Goal: Information Seeking & Learning: Check status

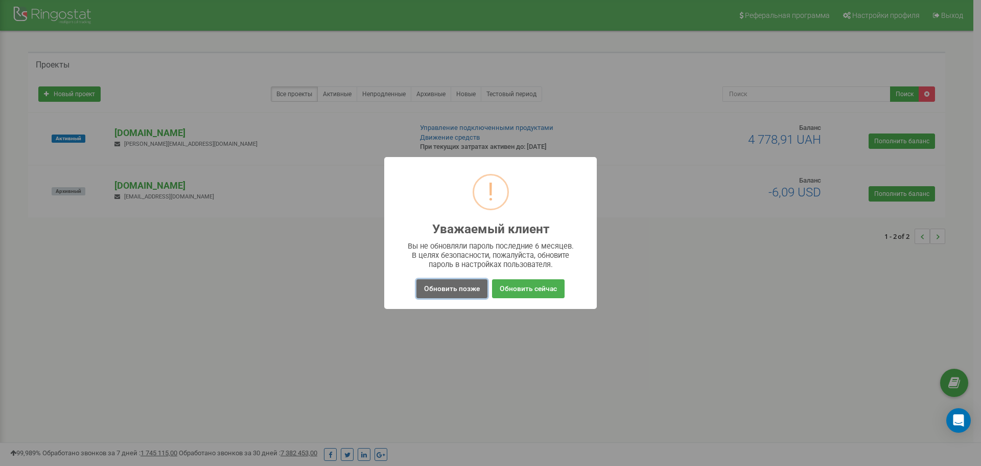
click at [465, 289] on button "Обновить позже" at bounding box center [452, 288] width 71 height 19
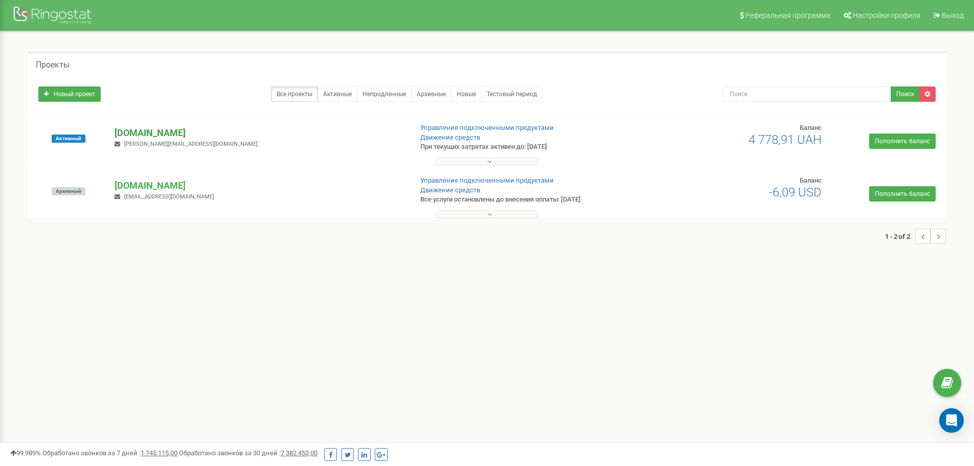
click at [141, 131] on p "[DOMAIN_NAME]" at bounding box center [258, 132] width 289 height 13
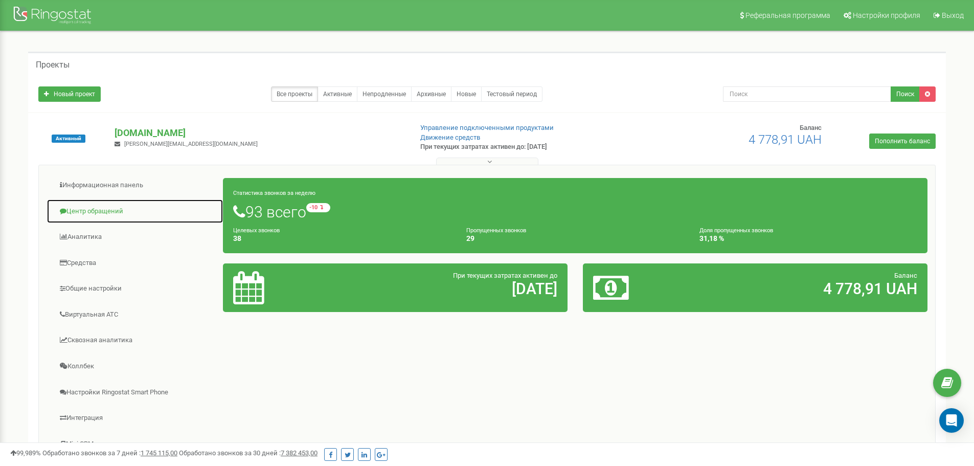
click at [117, 212] on link "Центр обращений" at bounding box center [135, 211] width 177 height 25
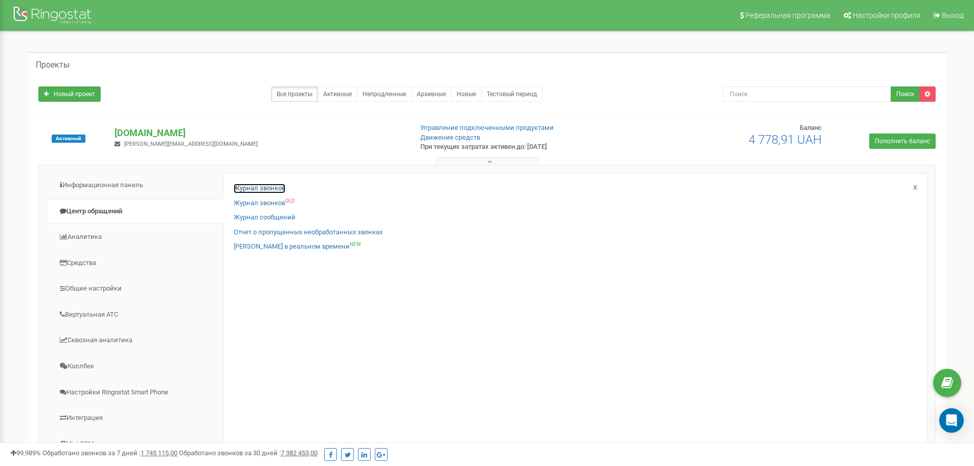
click at [273, 189] on link "Журнал звонков" at bounding box center [260, 188] width 52 height 10
click at [262, 188] on link "Журнал звонков" at bounding box center [260, 188] width 52 height 10
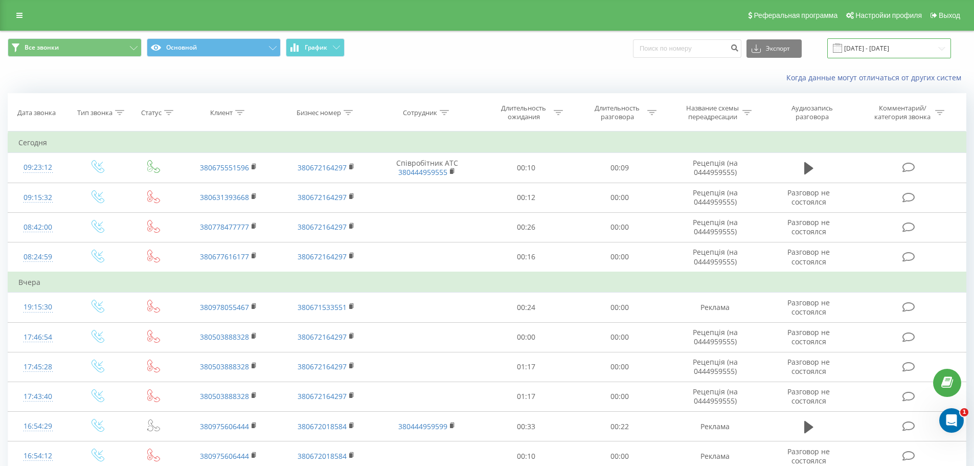
click at [869, 49] on input "[DATE] - [DATE]" at bounding box center [889, 48] width 124 height 20
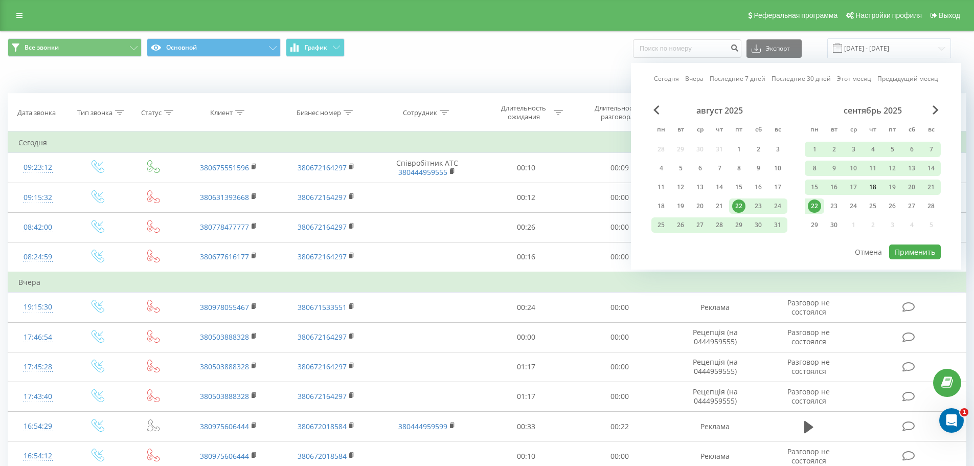
click at [877, 187] on div "18" at bounding box center [872, 186] width 13 height 13
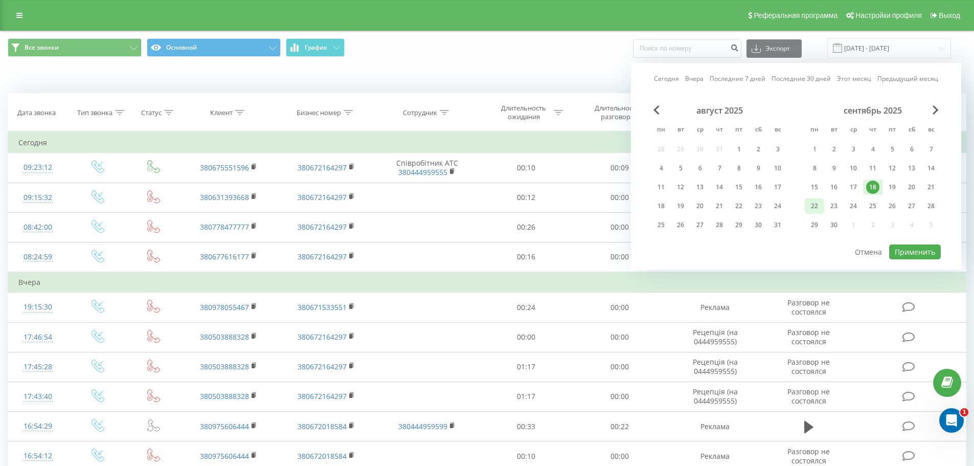
click at [811, 205] on div "22" at bounding box center [813, 205] width 13 height 13
click at [903, 250] on button "Применить" at bounding box center [915, 251] width 52 height 15
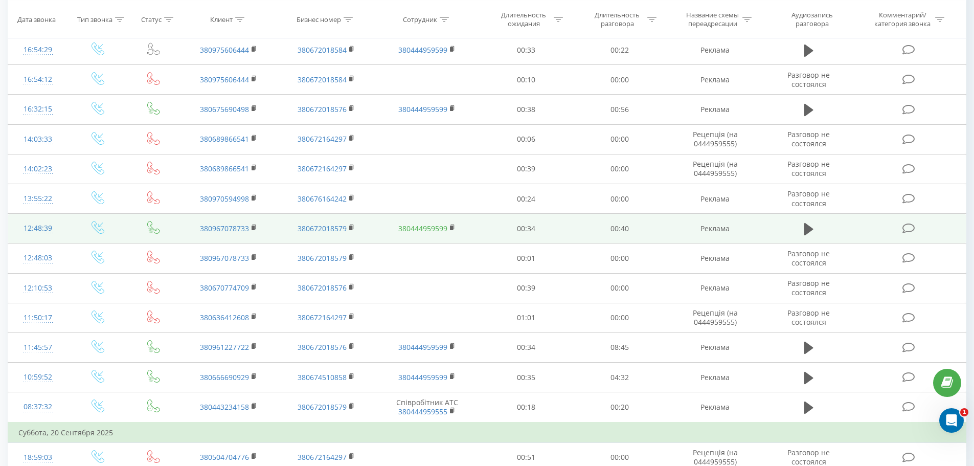
scroll to position [510, 0]
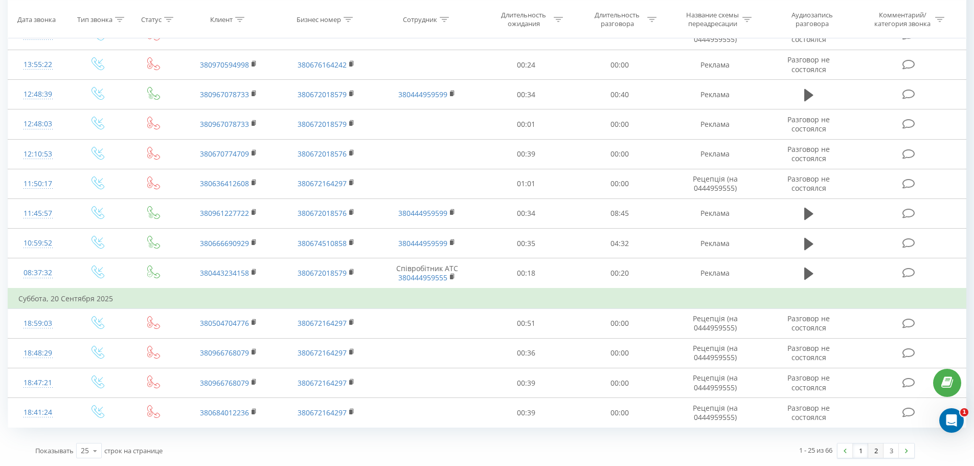
click at [874, 452] on link "2" at bounding box center [875, 450] width 15 height 14
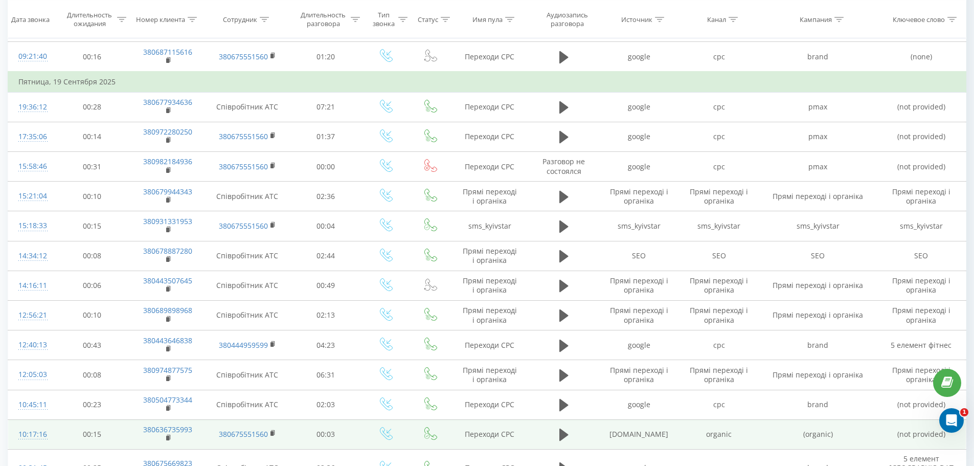
scroll to position [408, 0]
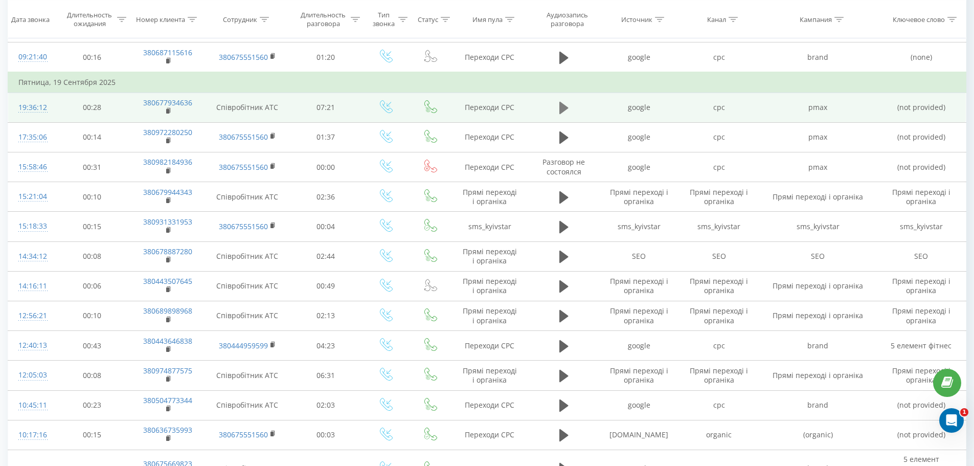
click at [564, 108] on icon at bounding box center [563, 108] width 9 height 12
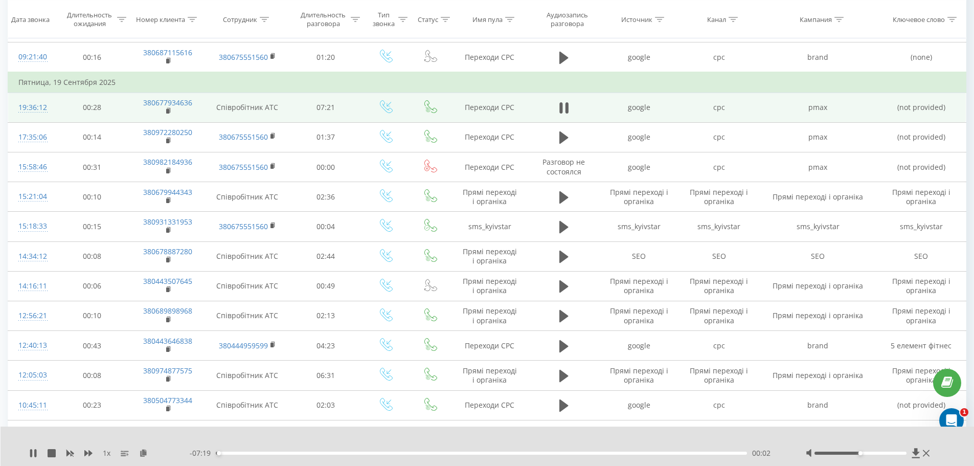
click at [895, 454] on div at bounding box center [860, 452] width 92 height 3
click at [566, 103] on icon at bounding box center [566, 107] width 3 height 11
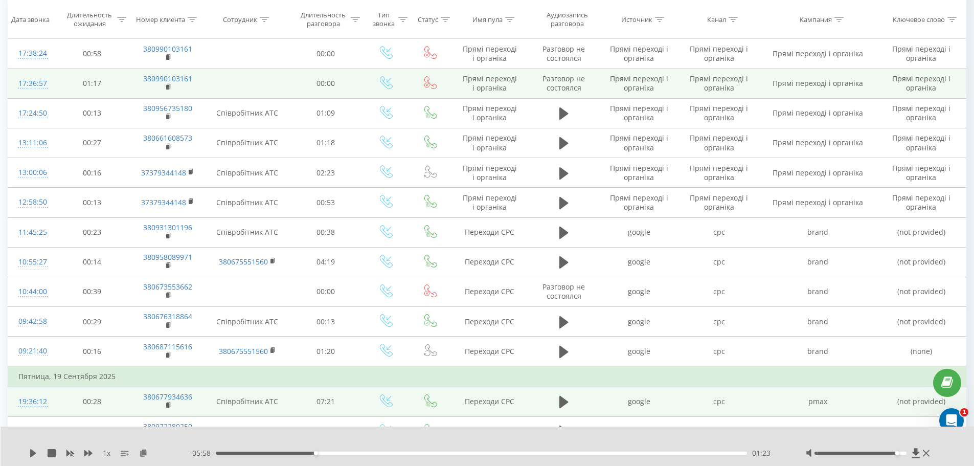
scroll to position [0, 0]
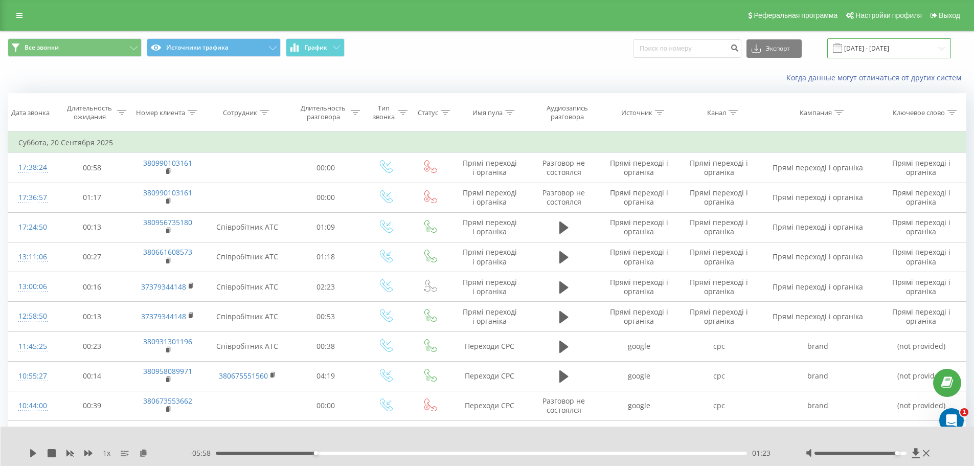
click at [941, 46] on input "[DATE] - [DATE]" at bounding box center [889, 48] width 124 height 20
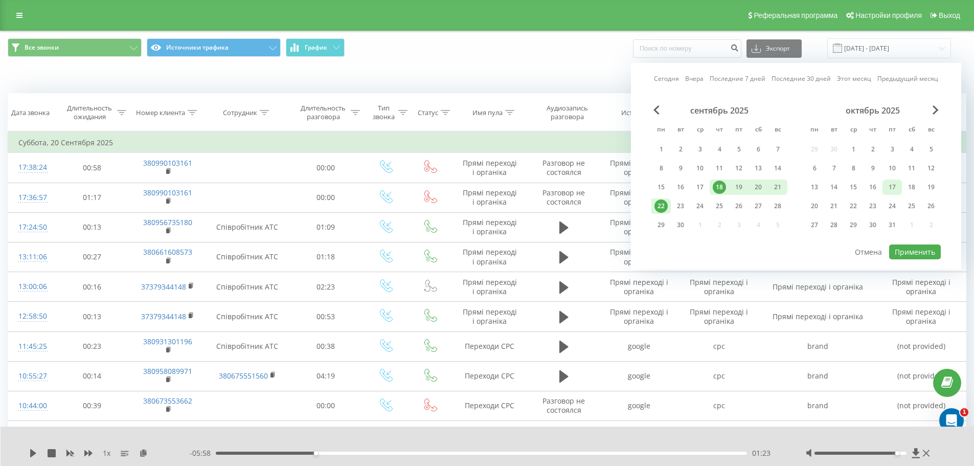
click at [885, 186] on div "17" at bounding box center [891, 186] width 13 height 13
click at [889, 225] on div "31" at bounding box center [891, 224] width 13 height 13
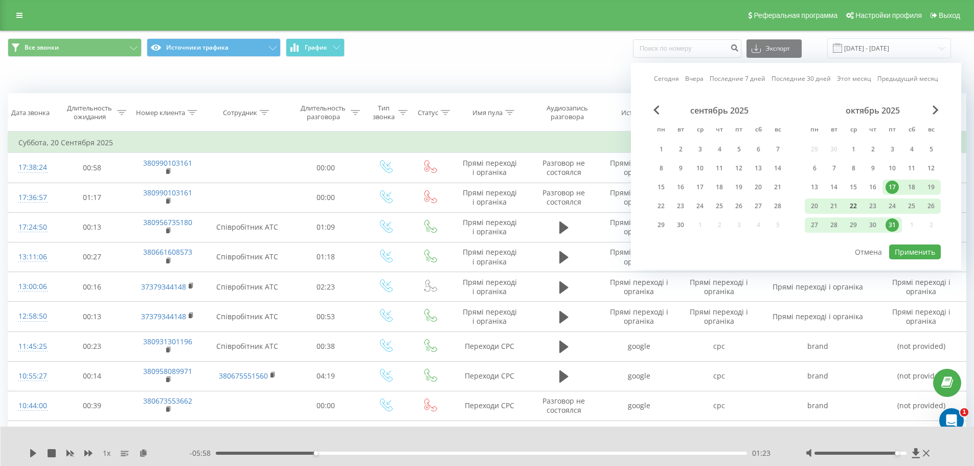
click at [856, 204] on div "22" at bounding box center [852, 205] width 13 height 13
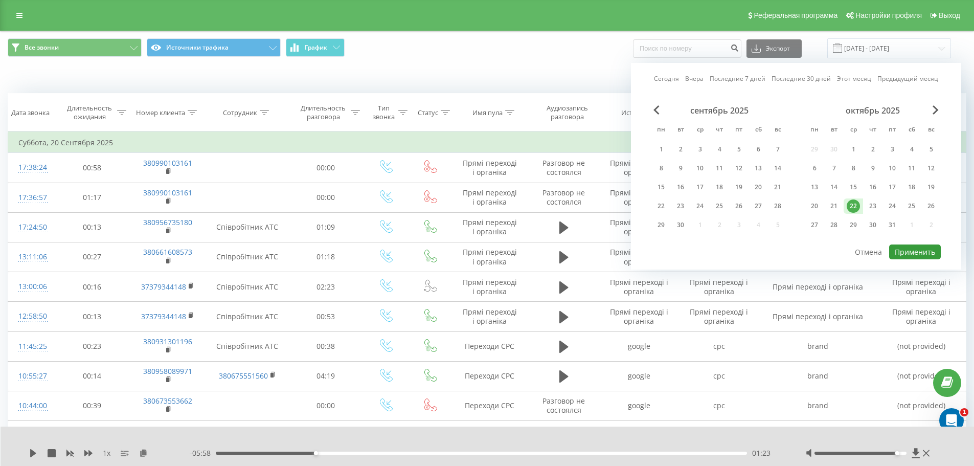
click at [922, 250] on button "Применить" at bounding box center [915, 251] width 52 height 15
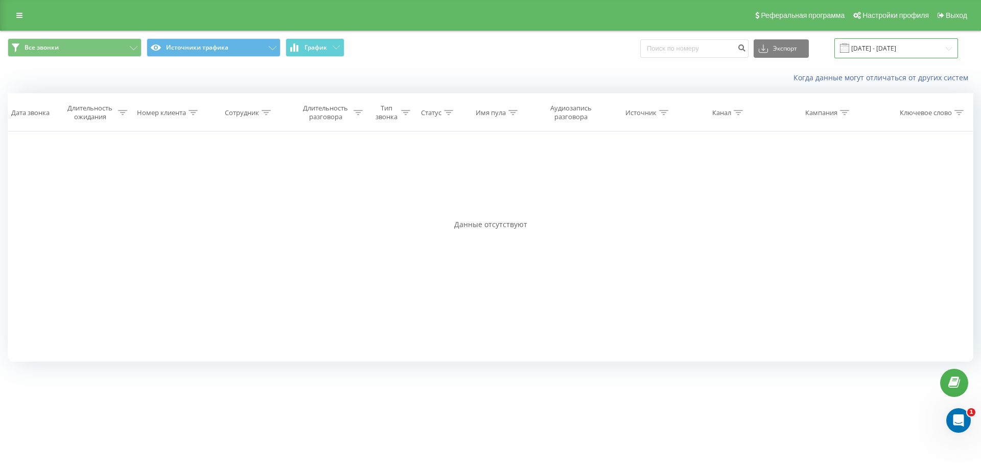
click at [876, 47] on input "[DATE] - [DATE]" at bounding box center [897, 48] width 124 height 20
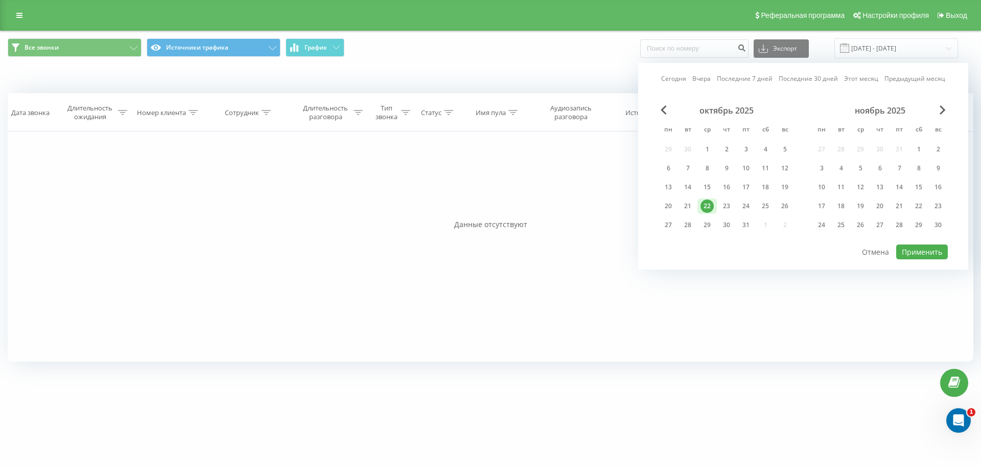
click at [939, 106] on div "ноябрь 2025" at bounding box center [880, 110] width 136 height 10
click at [662, 107] on span "Previous Month" at bounding box center [664, 109] width 6 height 9
click at [886, 189] on div "18" at bounding box center [879, 186] width 13 height 13
click at [860, 207] on div "24" at bounding box center [860, 205] width 13 height 13
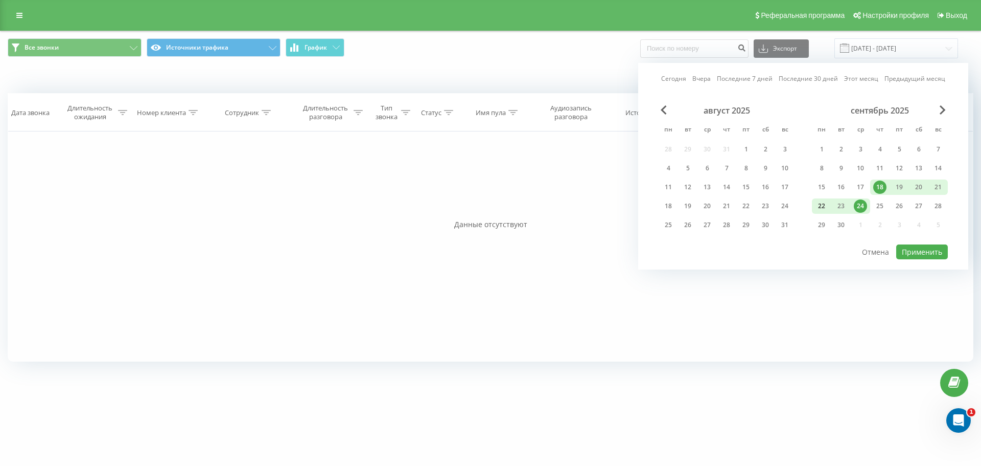
click at [827, 208] on div "22" at bounding box center [821, 205] width 13 height 13
click at [880, 187] on div "18" at bounding box center [879, 186] width 13 height 13
click at [862, 187] on div "17" at bounding box center [860, 186] width 13 height 13
click at [829, 202] on div "22" at bounding box center [821, 205] width 19 height 15
click at [925, 254] on button "Применить" at bounding box center [922, 251] width 52 height 15
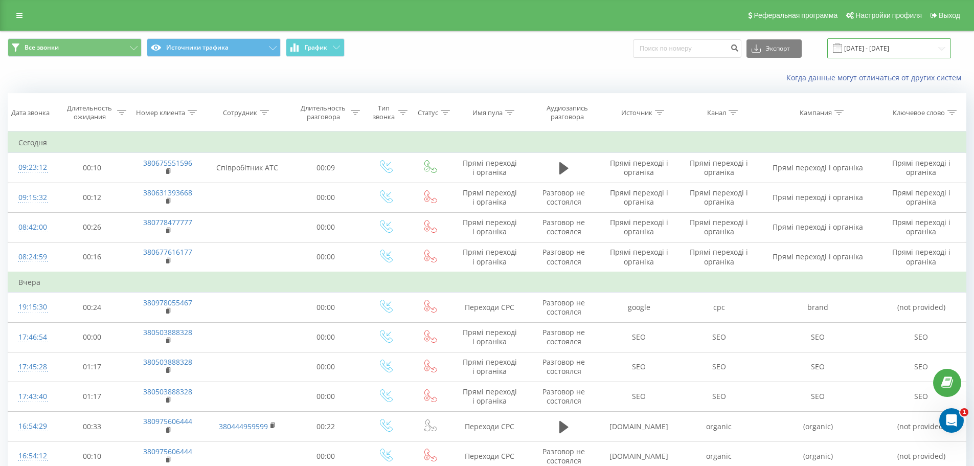
click at [924, 47] on input "[DATE] - [DATE]" at bounding box center [889, 48] width 124 height 20
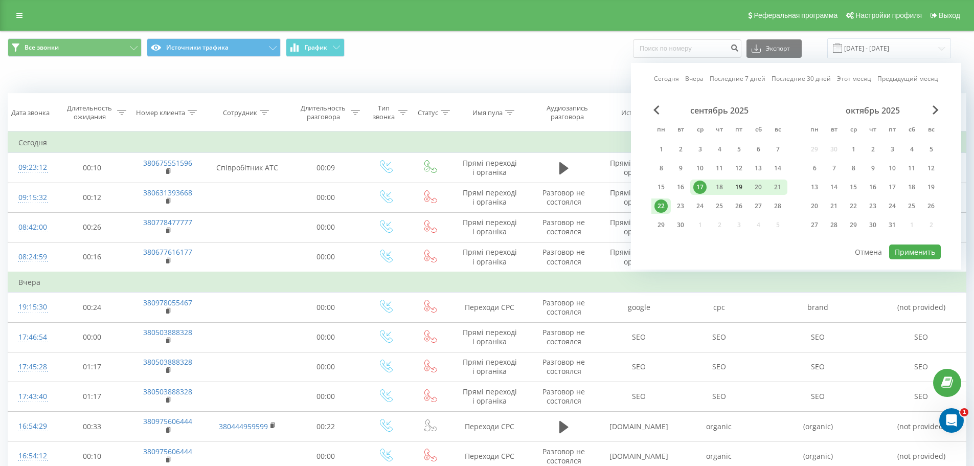
click at [738, 185] on div "19" at bounding box center [738, 186] width 13 height 13
click at [657, 204] on div "22" at bounding box center [660, 205] width 13 height 13
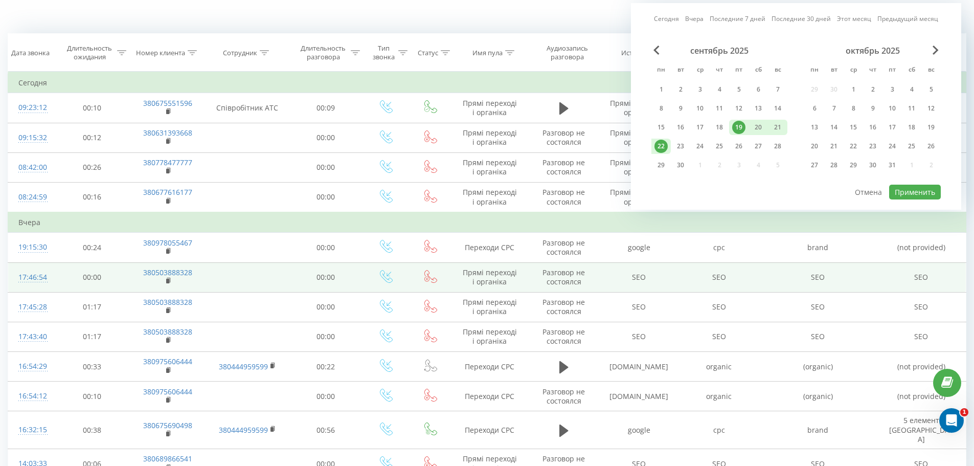
scroll to position [102, 0]
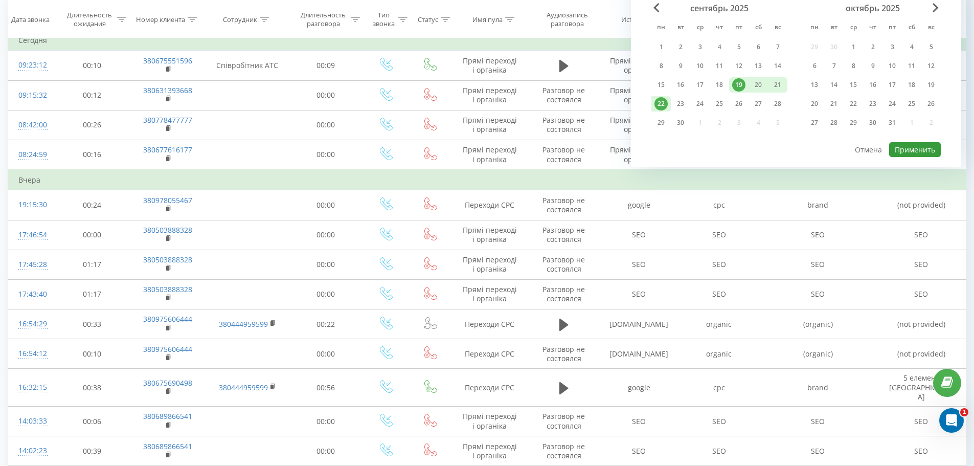
click at [930, 150] on button "Применить" at bounding box center [915, 149] width 52 height 15
type input "[DATE] - [DATE]"
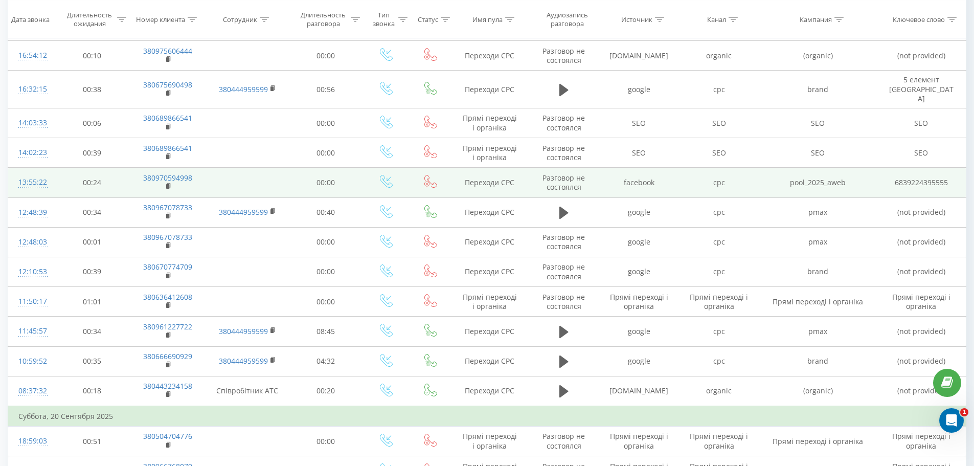
scroll to position [510, 0]
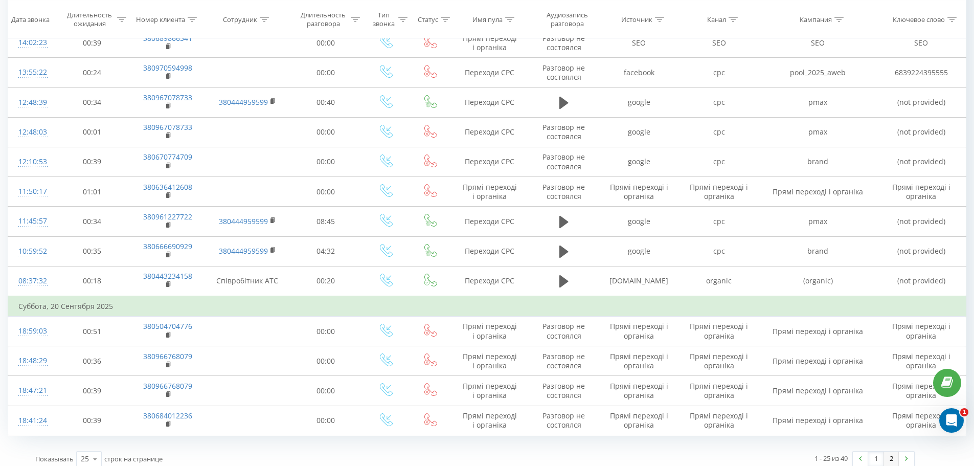
click at [893, 451] on link "2" at bounding box center [890, 458] width 15 height 14
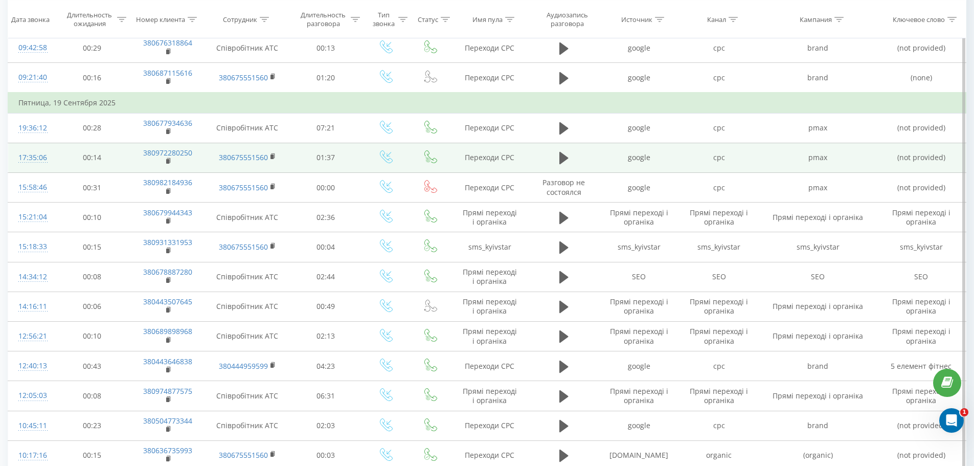
scroll to position [409, 0]
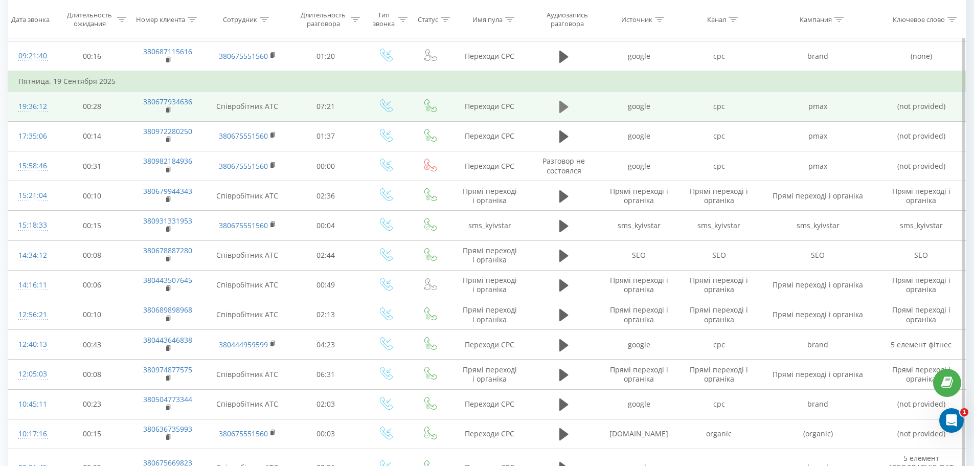
click at [564, 106] on icon at bounding box center [563, 107] width 9 height 12
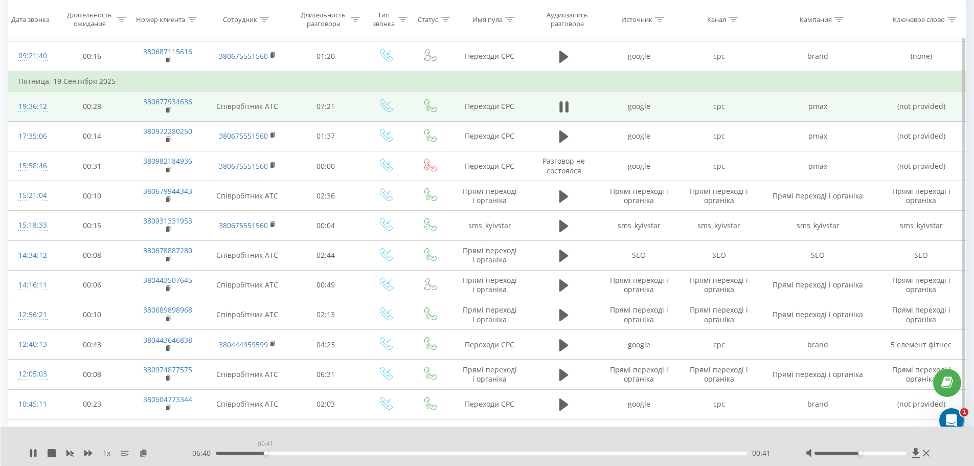
drag, startPoint x: 219, startPoint y: 453, endPoint x: 269, endPoint y: 451, distance: 50.6
click at [275, 451] on div "00:41" at bounding box center [482, 452] width 532 height 3
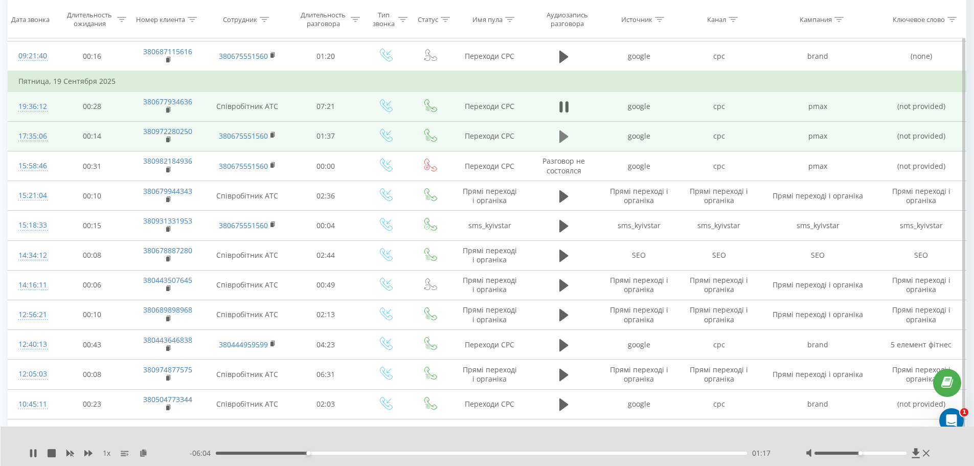
click at [564, 137] on icon at bounding box center [563, 136] width 9 height 12
click at [888, 453] on div at bounding box center [860, 452] width 92 height 3
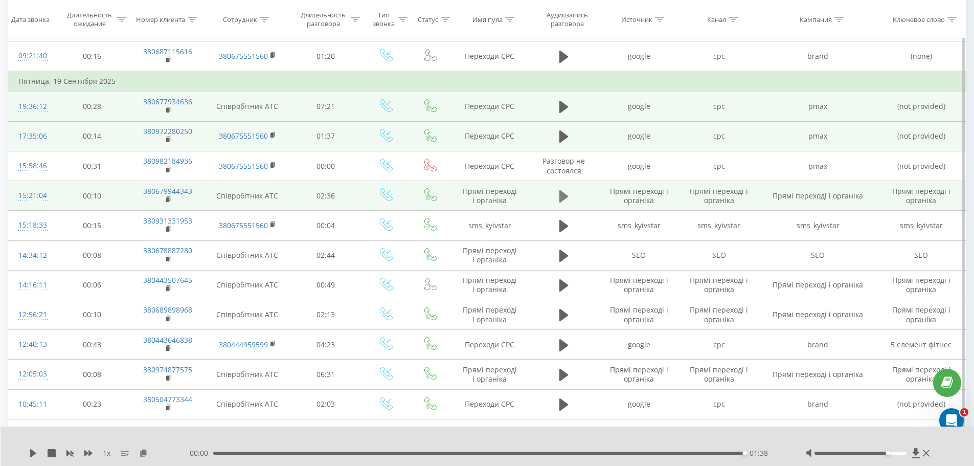
click at [558, 194] on button at bounding box center [563, 196] width 15 height 15
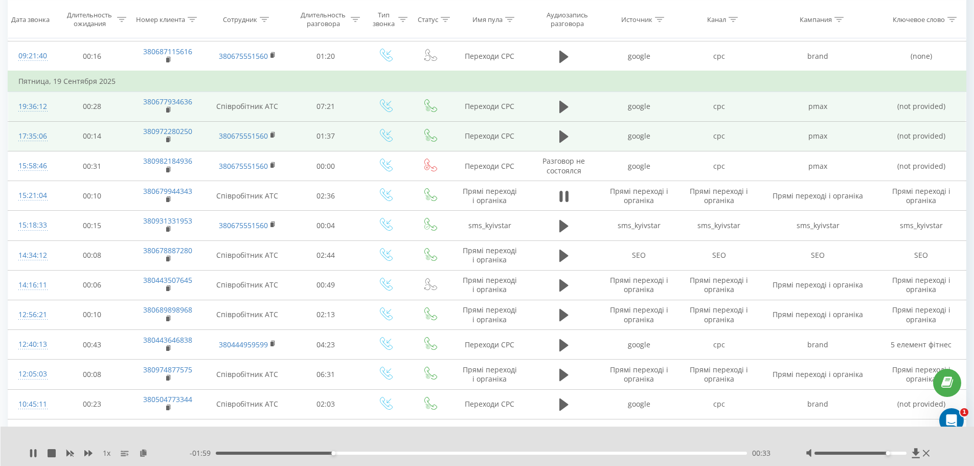
click at [383, 456] on div "- 01:59 00:33 00:33" at bounding box center [485, 453] width 590 height 10
click at [385, 454] on div "00:34" at bounding box center [482, 452] width 532 height 3
click at [425, 454] on div "00:49" at bounding box center [482, 452] width 532 height 3
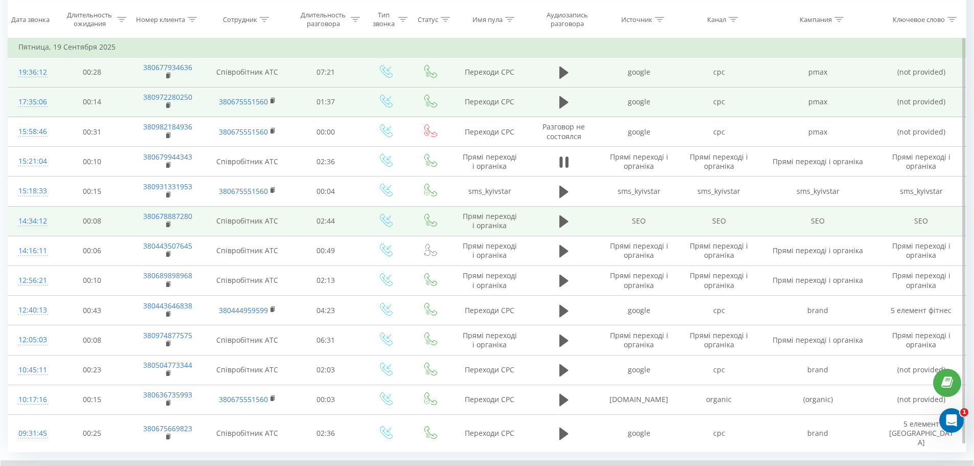
scroll to position [460, 0]
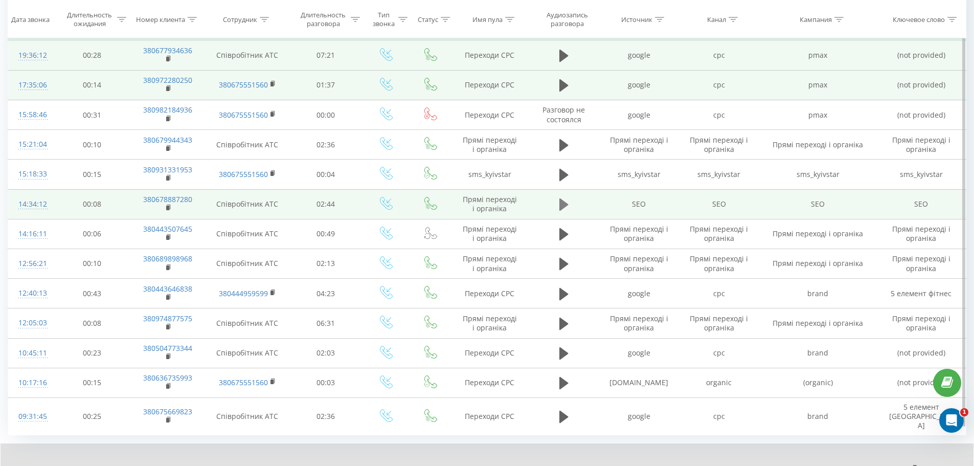
click at [557, 204] on button at bounding box center [563, 204] width 15 height 15
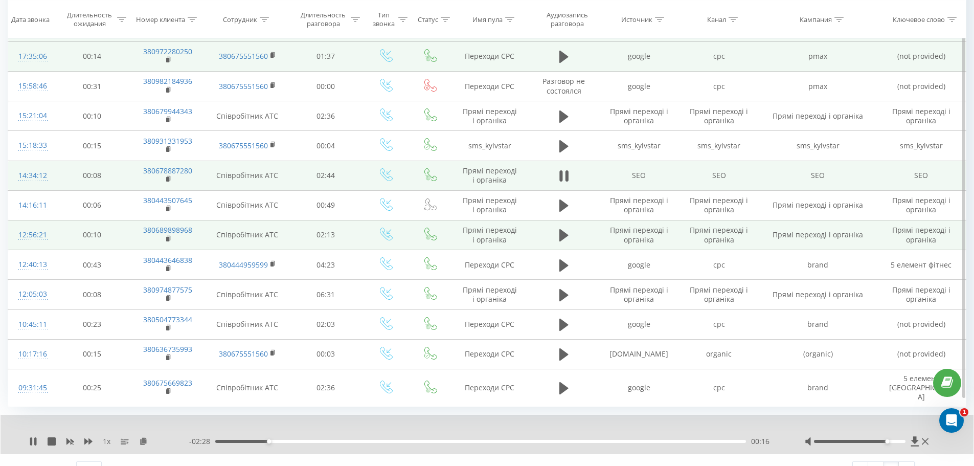
scroll to position [499, 0]
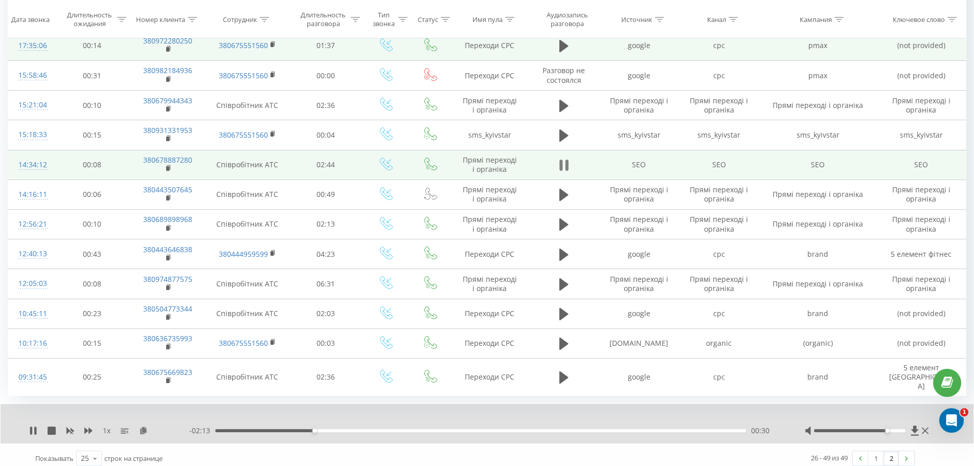
click at [566, 164] on icon at bounding box center [566, 164] width 3 height 11
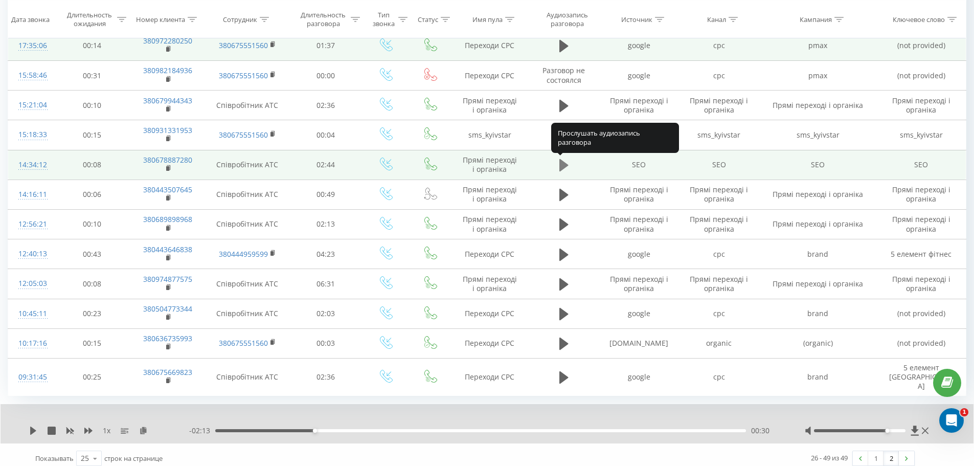
click at [565, 164] on icon at bounding box center [563, 165] width 9 height 12
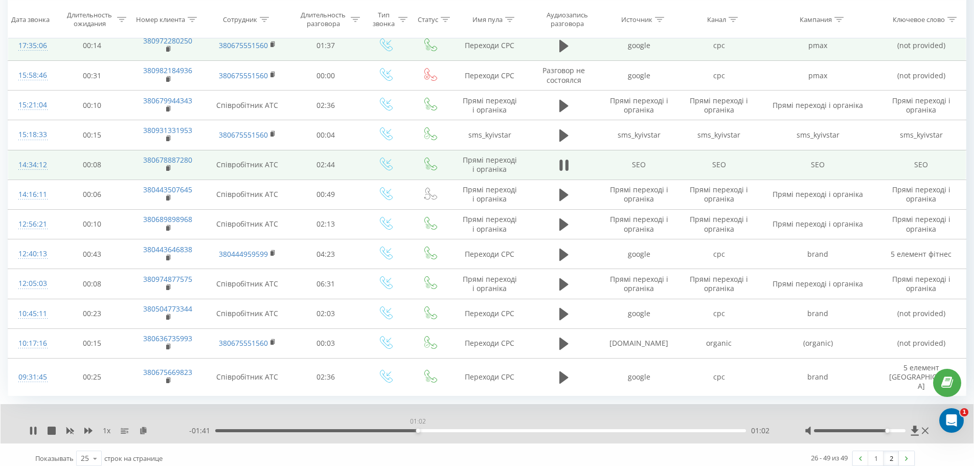
click at [418, 429] on div "01:02" at bounding box center [480, 430] width 530 height 3
click at [392, 429] on div "01:12" at bounding box center [480, 430] width 530 height 3
click at [487, 429] on div "01:24" at bounding box center [480, 430] width 530 height 3
click at [526, 429] on div "01:36" at bounding box center [480, 430] width 530 height 3
click at [558, 429] on div "01:46" at bounding box center [480, 430] width 530 height 3
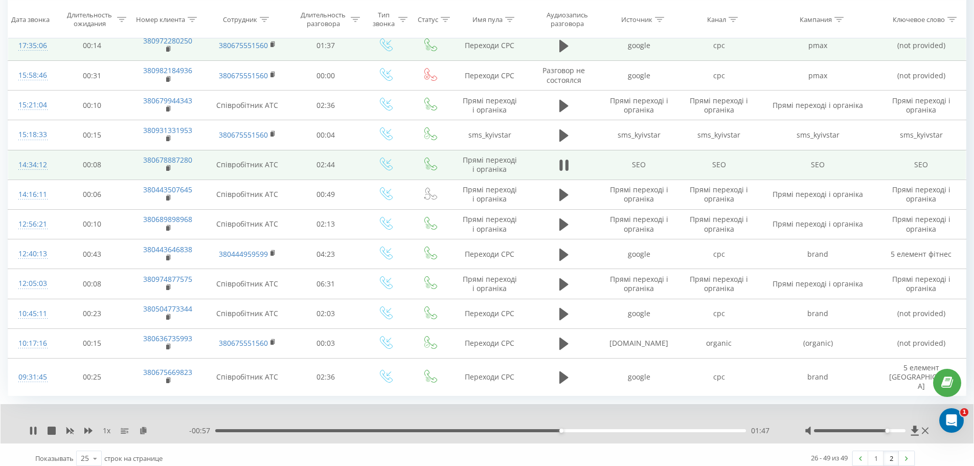
click at [581, 429] on div "01:47" at bounding box center [480, 430] width 530 height 3
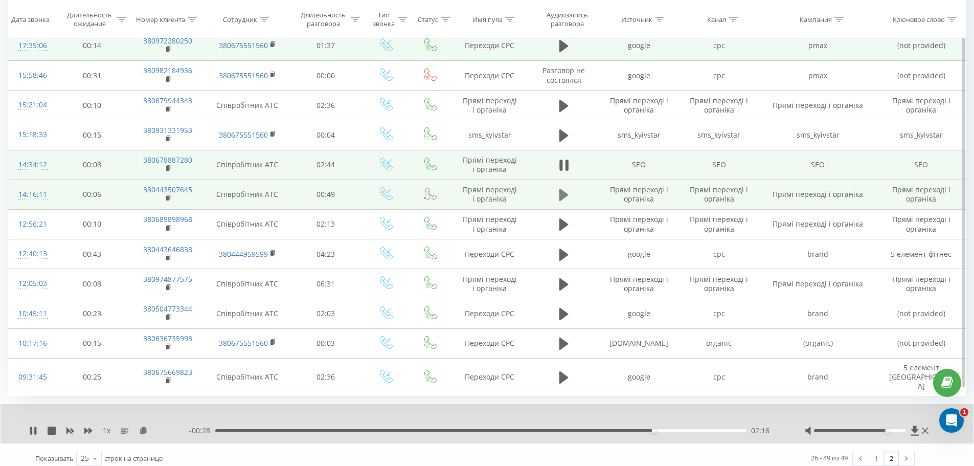
click at [561, 197] on icon at bounding box center [563, 195] width 9 height 12
click at [566, 194] on icon at bounding box center [566, 194] width 3 height 11
click at [561, 194] on icon at bounding box center [563, 195] width 9 height 12
click at [561, 198] on icon at bounding box center [563, 195] width 9 height 12
click at [563, 195] on icon at bounding box center [563, 195] width 9 height 12
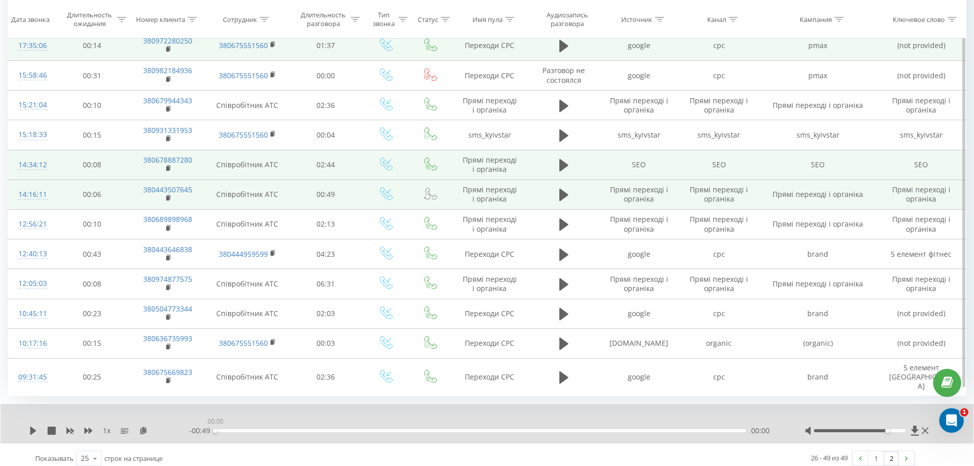
drag, startPoint x: 744, startPoint y: 422, endPoint x: 224, endPoint y: 403, distance: 520.1
click at [174, 436] on div "1 x - 00:49 00:00 00:00 Показывать 25 10 25 50 100 строк на странице 26 - 49 из…" at bounding box center [487, 438] width 958 height 69
click at [563, 197] on icon at bounding box center [563, 195] width 9 height 12
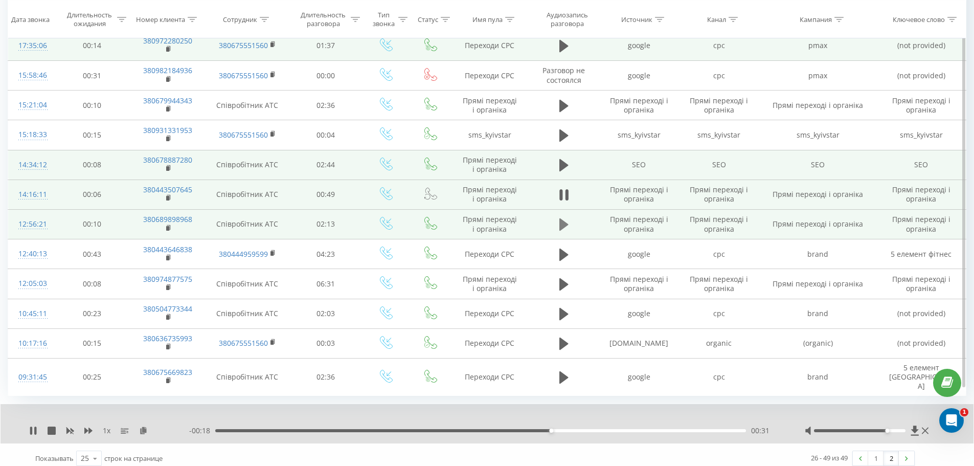
click at [567, 223] on icon at bounding box center [563, 224] width 9 height 14
click at [314, 429] on div "00:17" at bounding box center [480, 430] width 530 height 3
click at [392, 429] on div "00:44" at bounding box center [480, 430] width 530 height 3
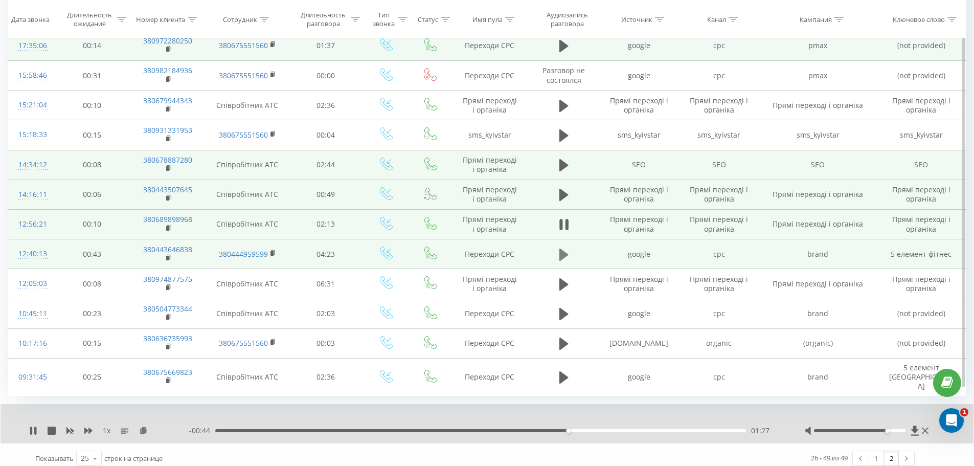
click at [561, 254] on icon at bounding box center [563, 254] width 9 height 12
click at [896, 429] on div at bounding box center [859, 430] width 91 height 3
click at [429, 429] on div "01:46" at bounding box center [480, 430] width 530 height 3
click at [462, 425] on div "- 02:36 01:47 01:47" at bounding box center [484, 430] width 590 height 10
click at [470, 429] on div "01:47" at bounding box center [480, 430] width 530 height 3
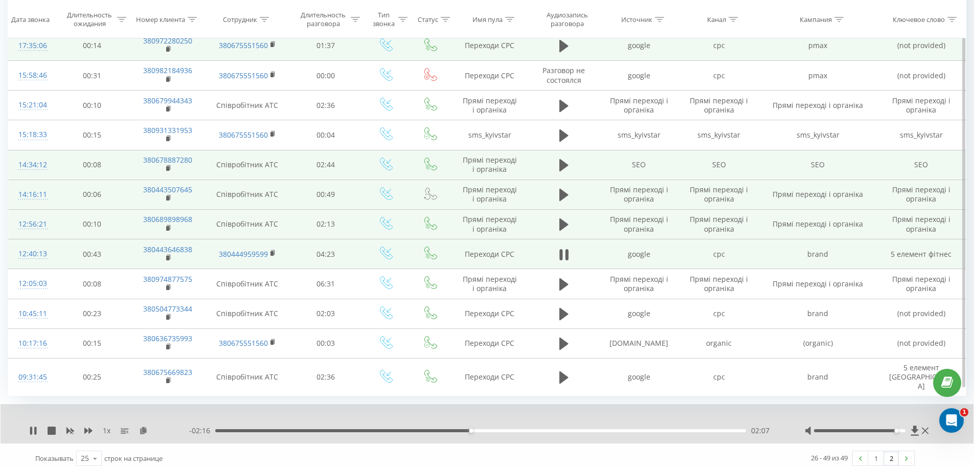
click at [499, 429] on div "02:07" at bounding box center [480, 430] width 530 height 3
click at [532, 429] on div "02:37" at bounding box center [480, 430] width 530 height 3
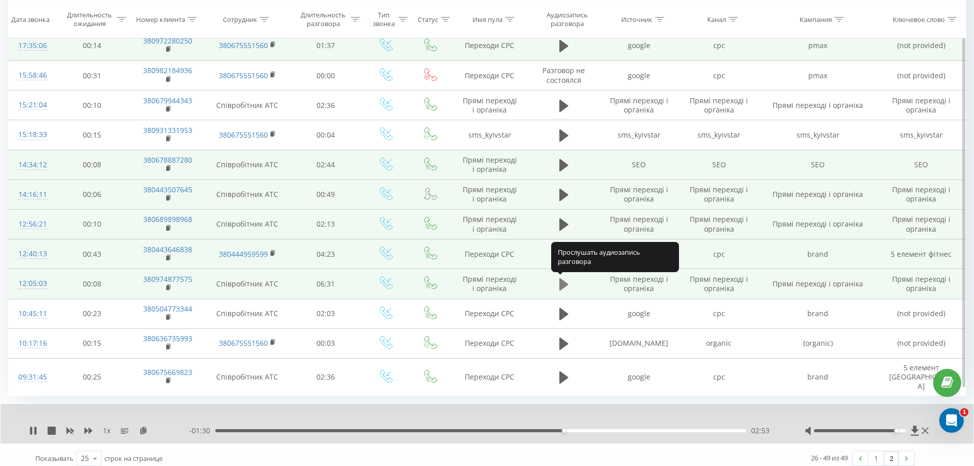
click at [563, 288] on icon at bounding box center [563, 284] width 9 height 12
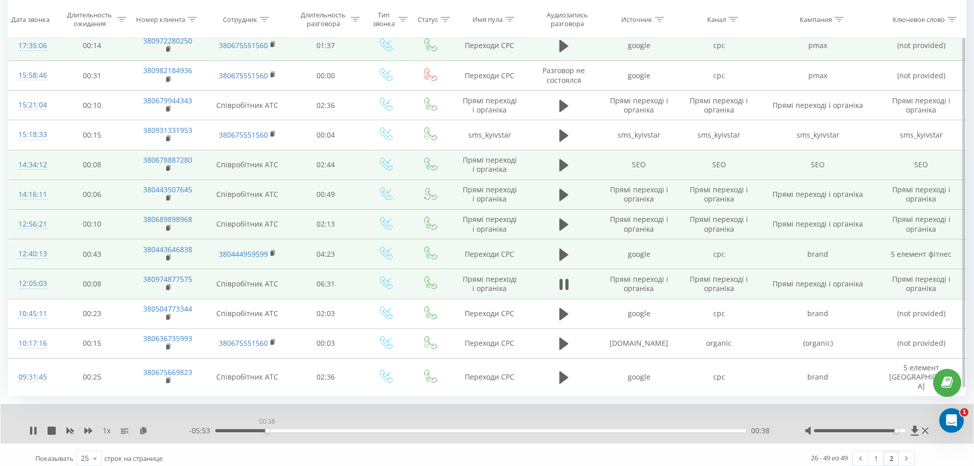
click at [267, 429] on div "00:38" at bounding box center [480, 430] width 530 height 3
click at [285, 429] on div "00:40" at bounding box center [480, 430] width 530 height 3
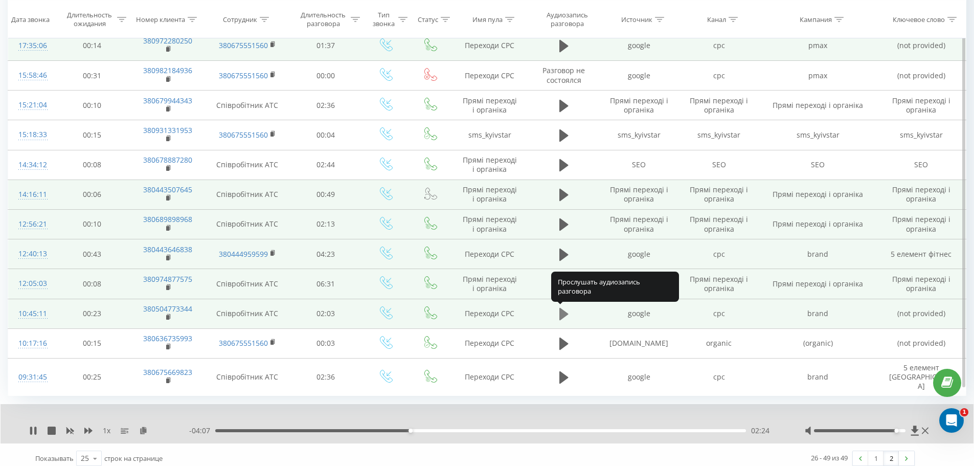
click at [563, 314] on icon at bounding box center [563, 314] width 9 height 12
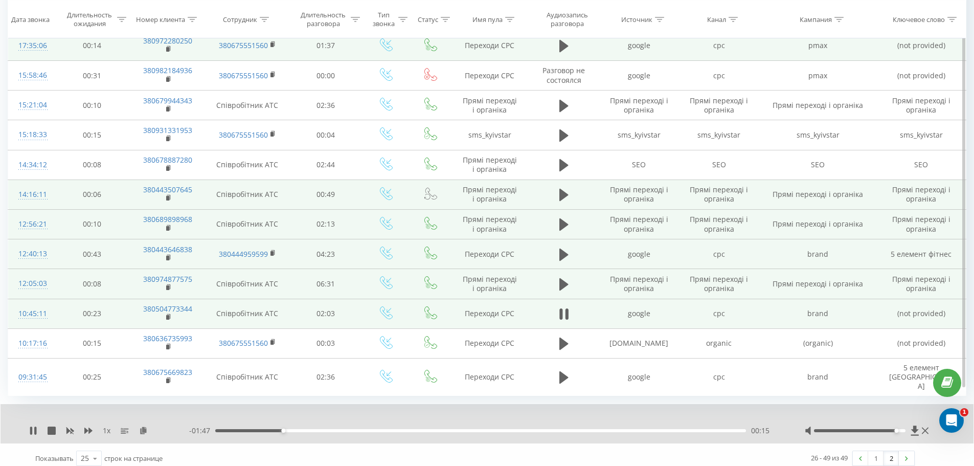
click at [322, 429] on div "00:15" at bounding box center [480, 430] width 530 height 3
click at [347, 429] on div "00:30" at bounding box center [480, 430] width 530 height 3
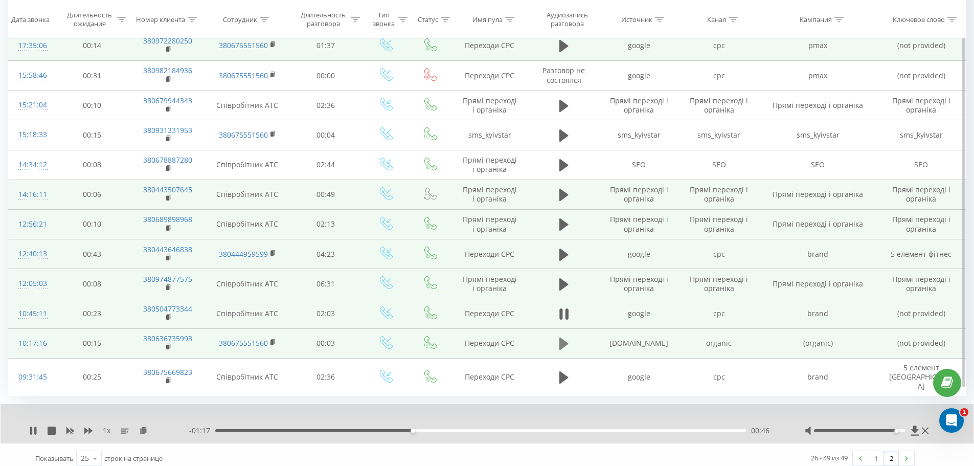
click at [564, 344] on icon at bounding box center [563, 343] width 9 height 12
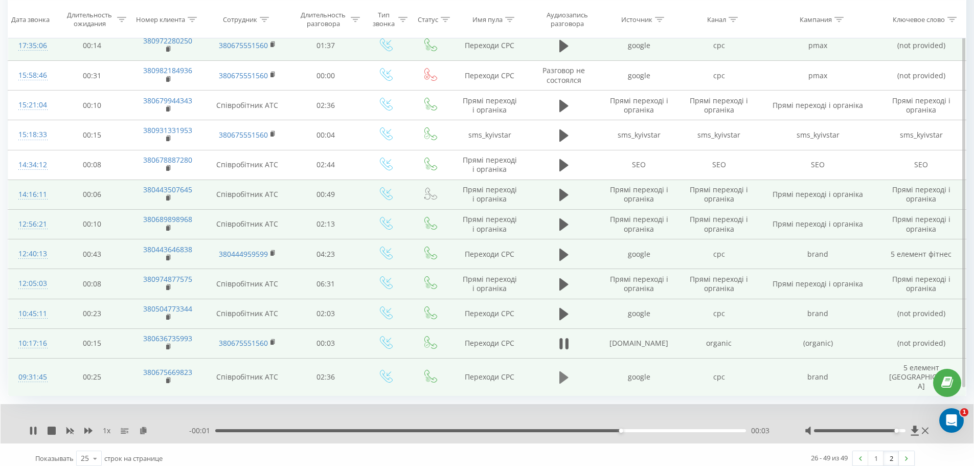
click at [560, 370] on button at bounding box center [563, 377] width 15 height 15
click at [877, 451] on link "1" at bounding box center [875, 458] width 15 height 14
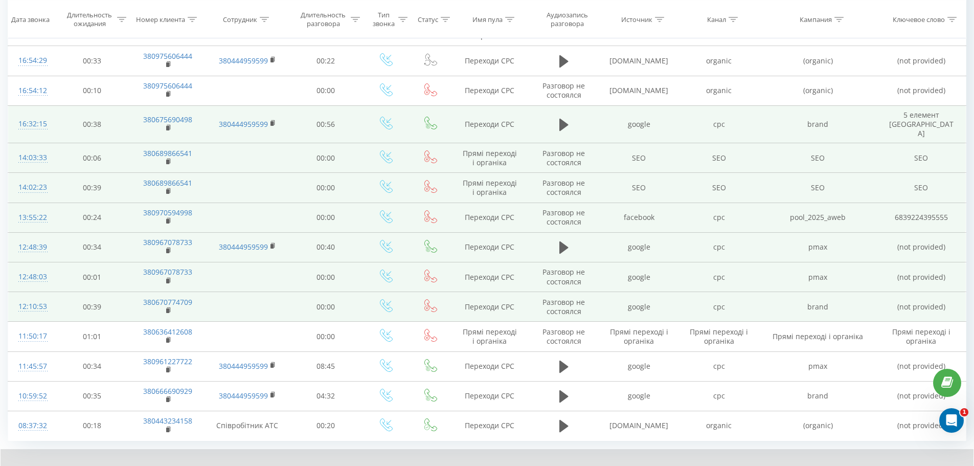
scroll to position [529, 0]
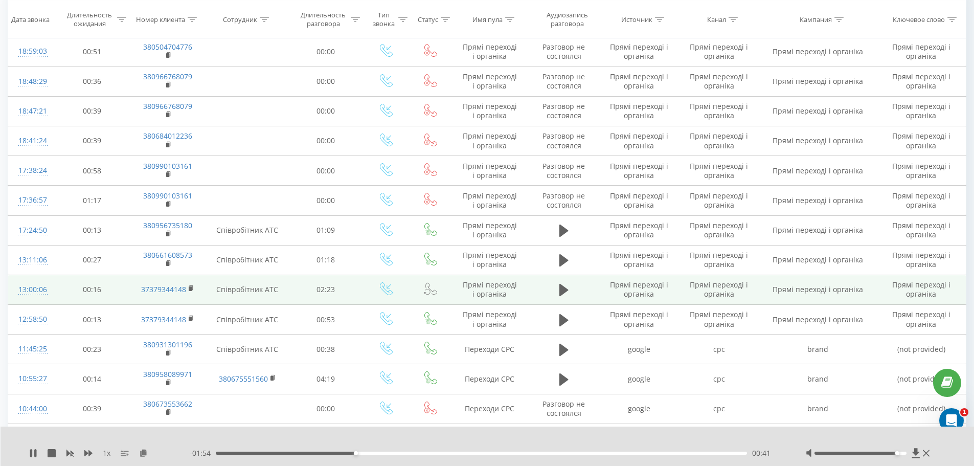
scroll to position [119, 0]
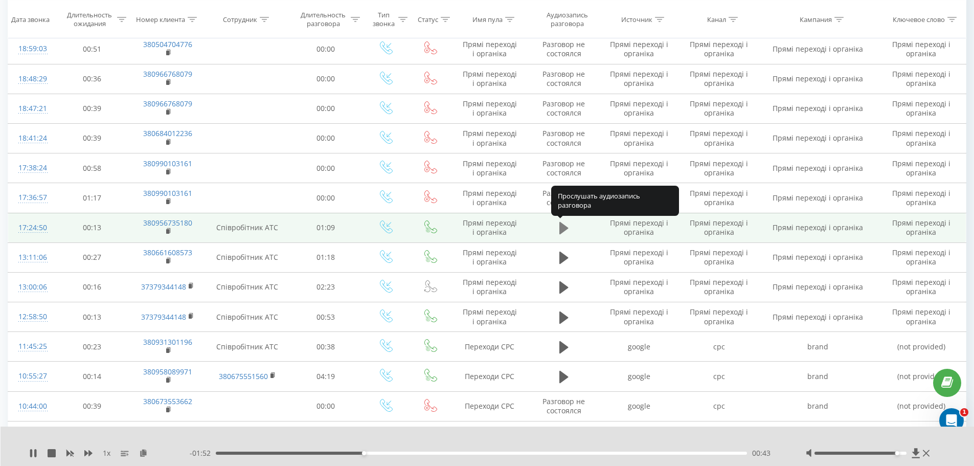
click at [562, 225] on icon at bounding box center [563, 228] width 9 height 12
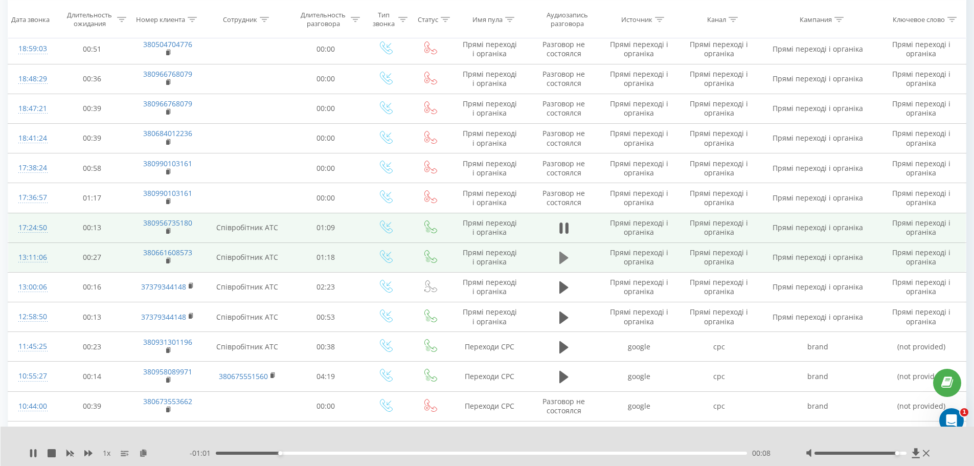
click at [563, 256] on icon at bounding box center [563, 257] width 9 height 12
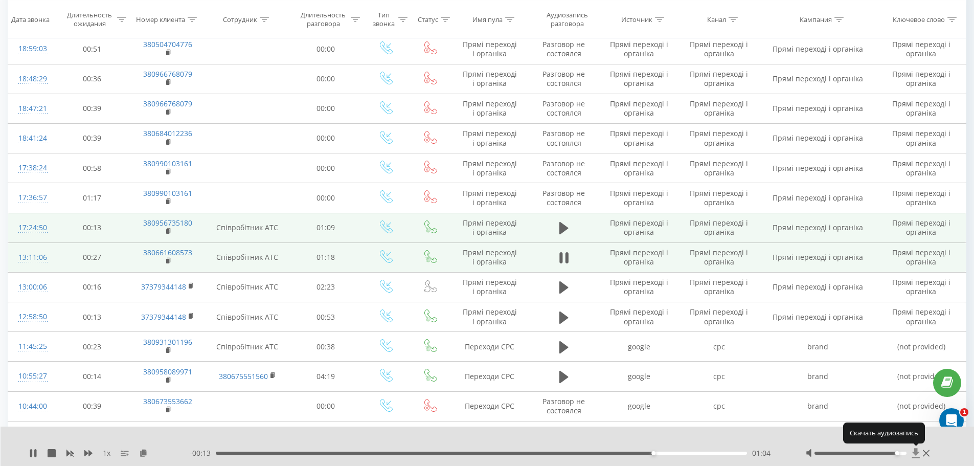
click at [916, 451] on icon at bounding box center [916, 453] width 8 height 10
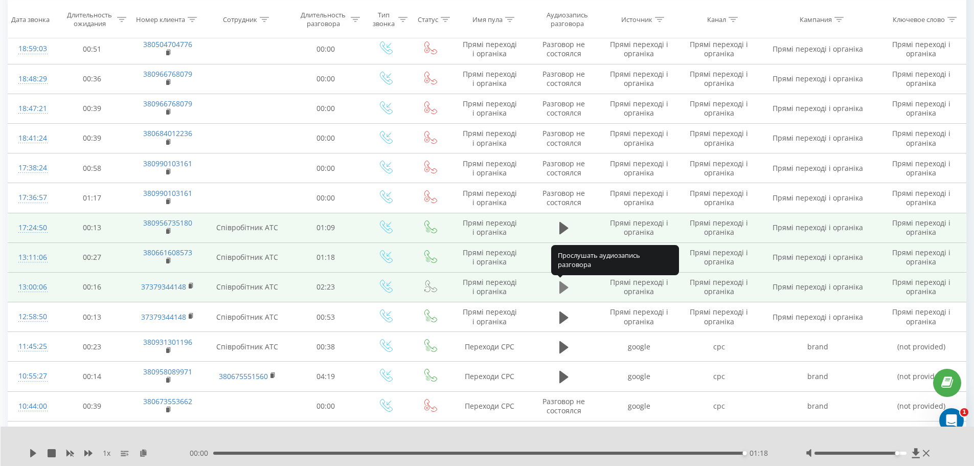
click at [564, 284] on icon at bounding box center [563, 287] width 9 height 14
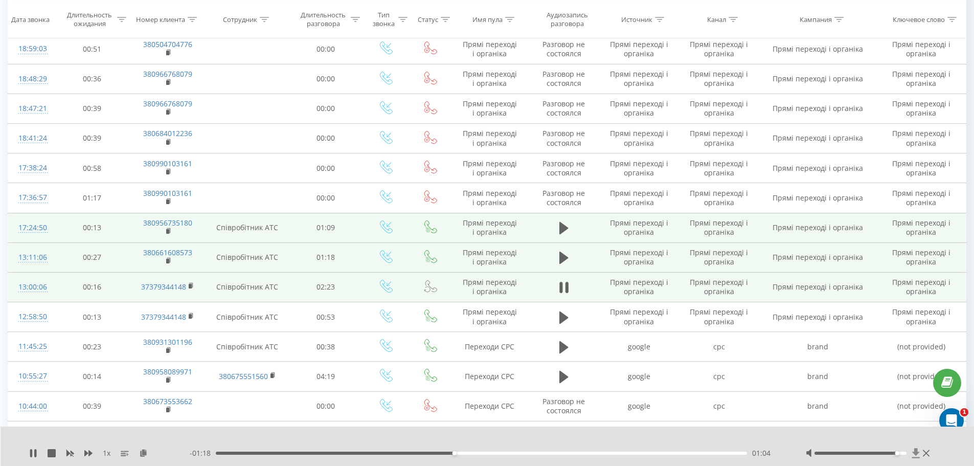
click at [916, 452] on icon at bounding box center [916, 453] width 8 height 10
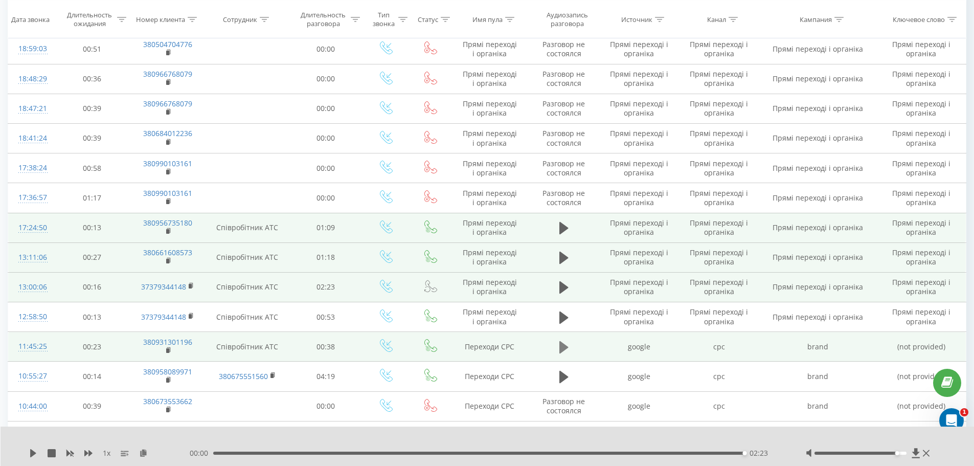
click at [563, 343] on icon at bounding box center [563, 347] width 9 height 12
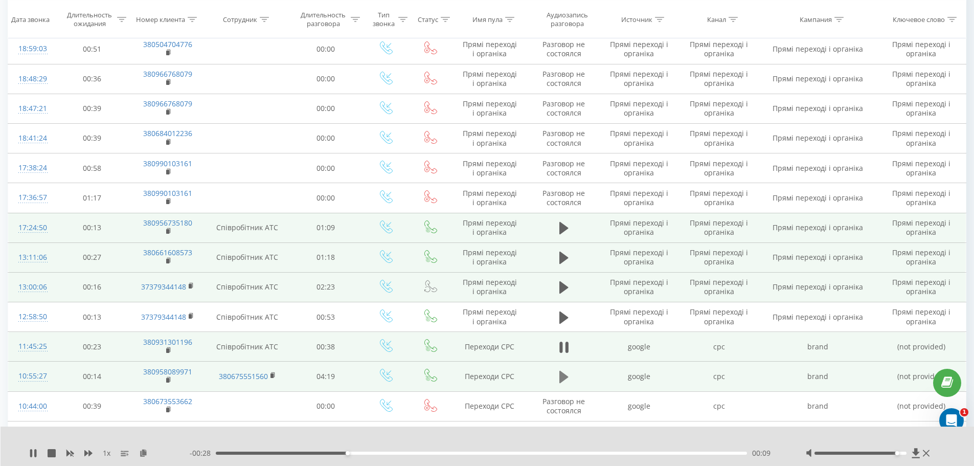
click at [562, 373] on icon at bounding box center [563, 377] width 9 height 12
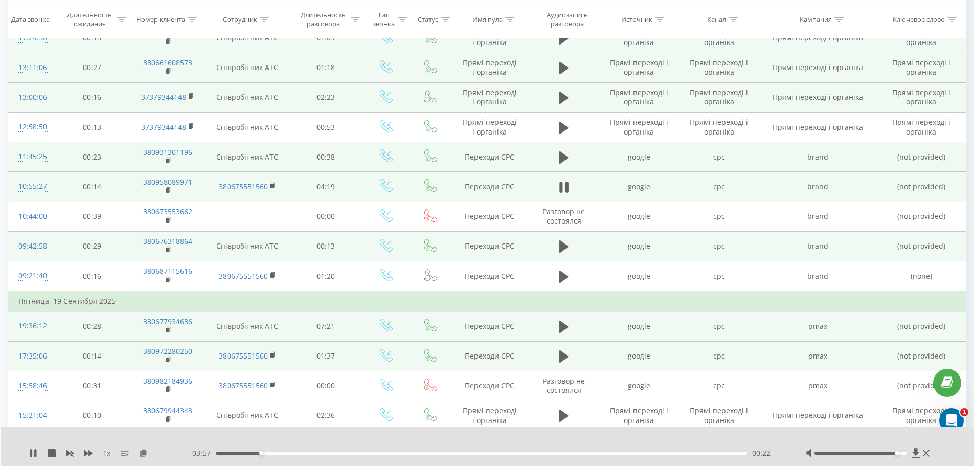
scroll to position [323, 0]
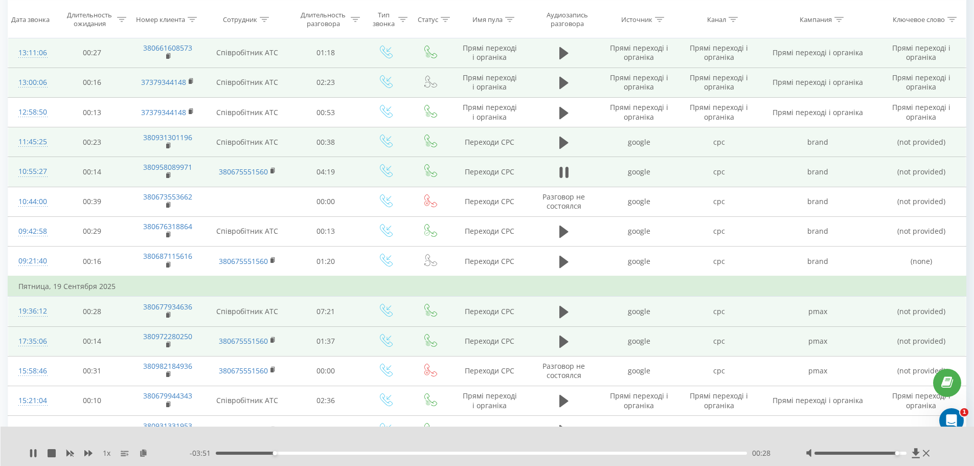
click at [317, 453] on div "00:28" at bounding box center [482, 452] width 532 height 3
click at [342, 453] on div "00:50" at bounding box center [482, 452] width 532 height 3
click at [372, 454] on div "01:16" at bounding box center [482, 452] width 532 height 3
click at [394, 454] on div "- 03:02 01:17 01:17" at bounding box center [485, 453] width 590 height 10
click at [402, 452] on div "01:18" at bounding box center [482, 452] width 532 height 3
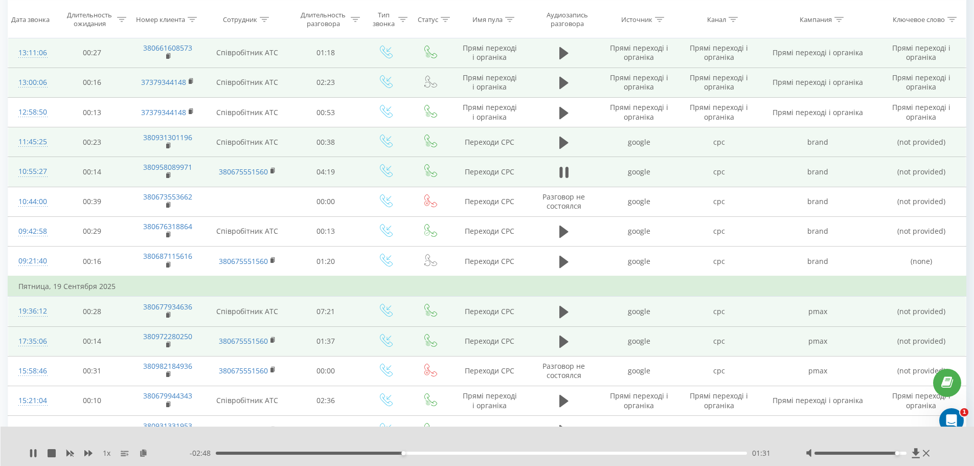
click at [420, 452] on div "01:31" at bounding box center [482, 452] width 532 height 3
click at [435, 453] on div "01:40" at bounding box center [482, 452] width 532 height 3
click at [453, 454] on div "01:56" at bounding box center [482, 452] width 532 height 3
click at [477, 453] on div "01:56" at bounding box center [482, 452] width 532 height 3
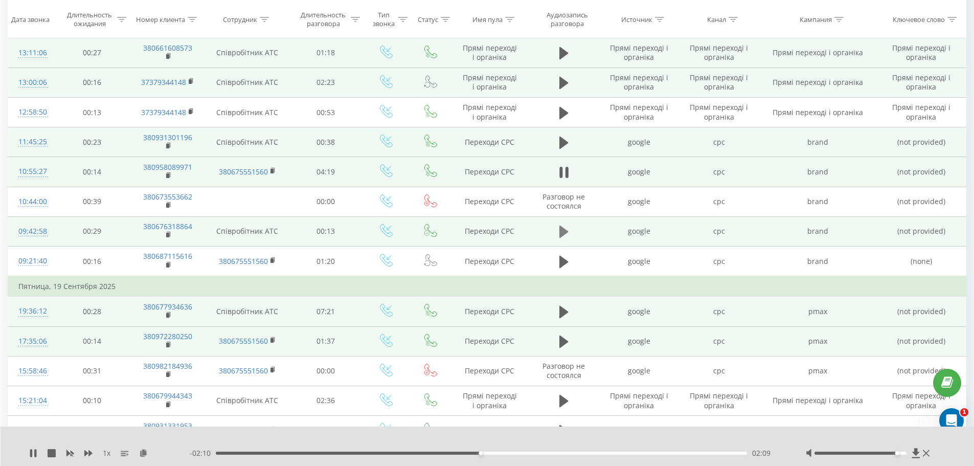
click at [564, 232] on icon at bounding box center [563, 231] width 9 height 12
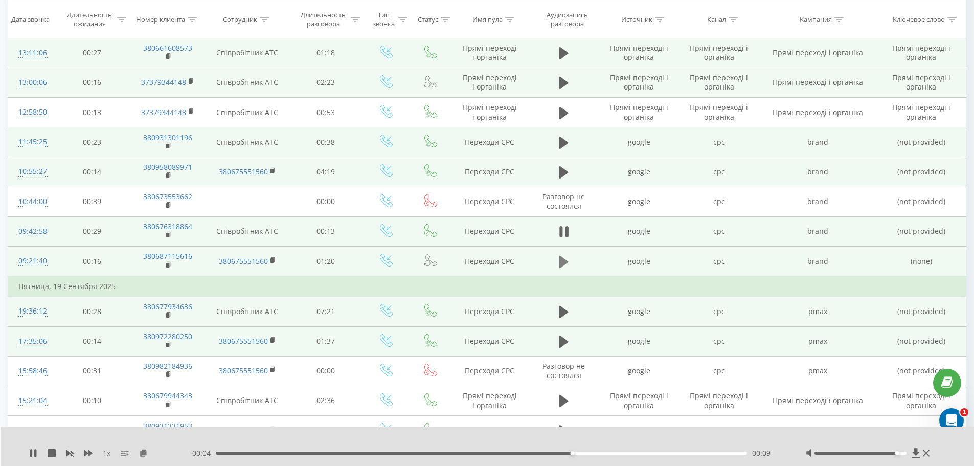
click at [562, 262] on icon at bounding box center [563, 261] width 9 height 12
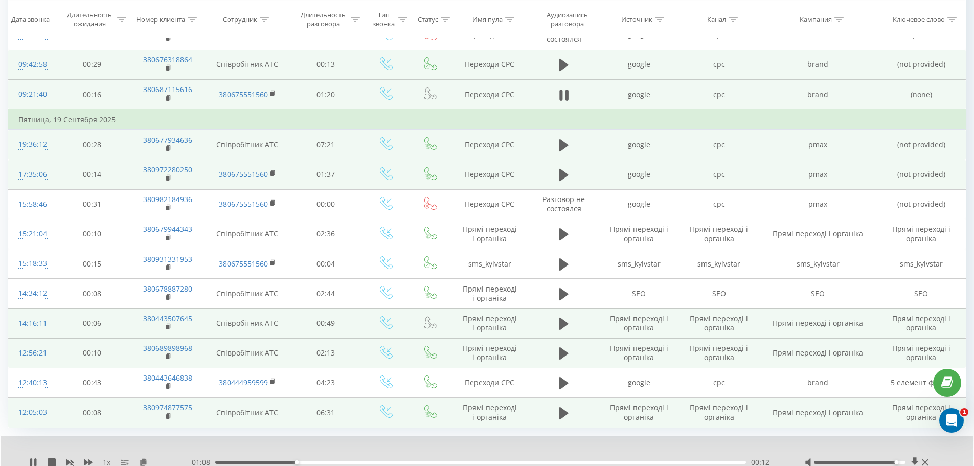
scroll to position [529, 0]
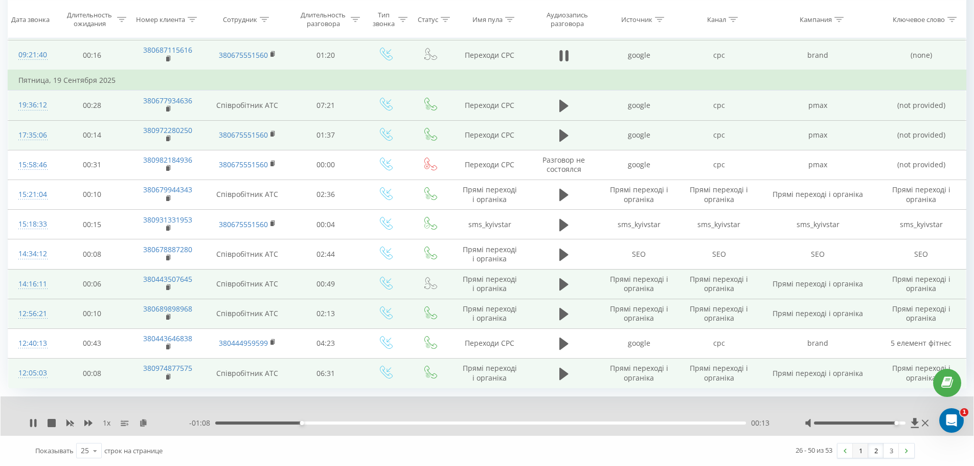
click at [859, 447] on link "1" at bounding box center [859, 450] width 15 height 14
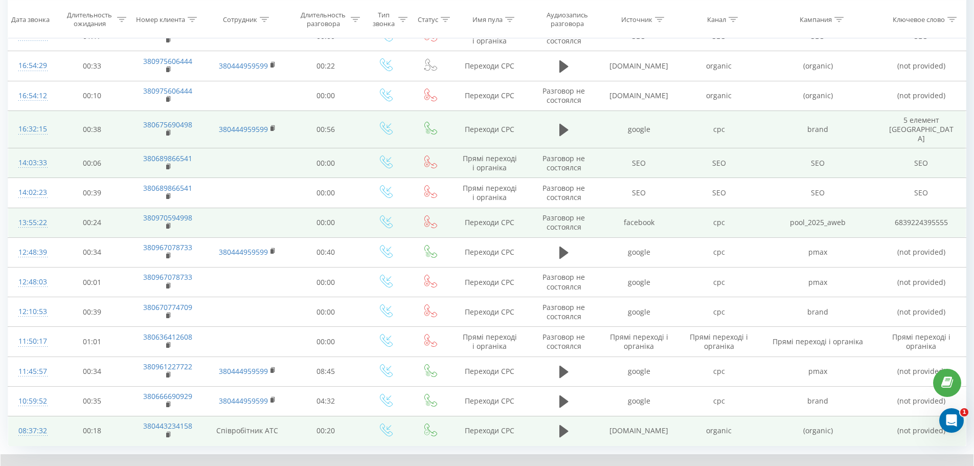
scroll to position [529, 0]
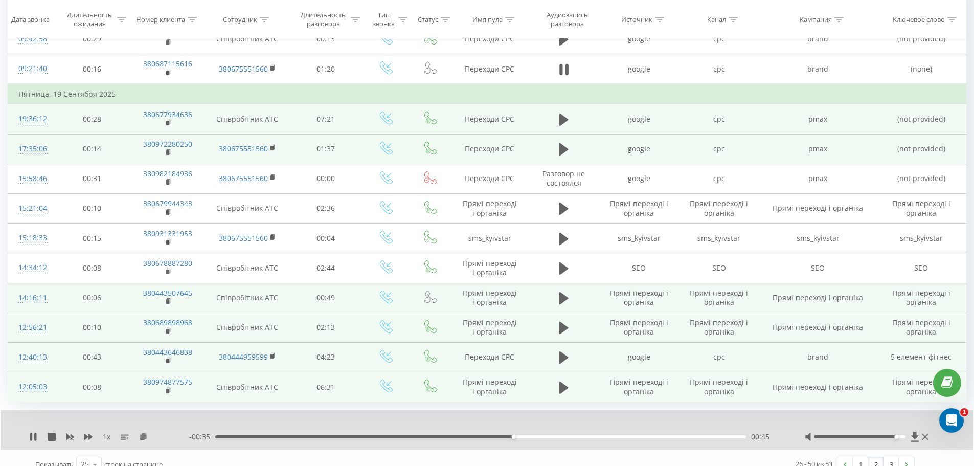
scroll to position [529, 0]
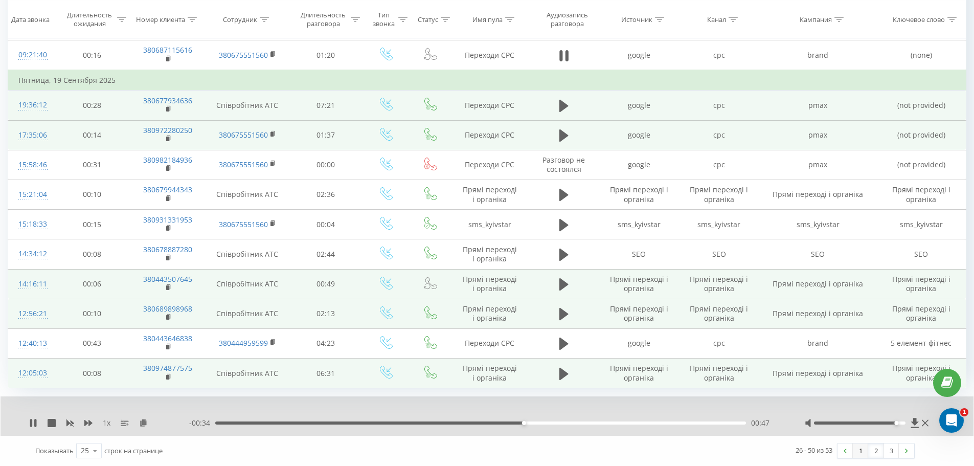
click at [861, 453] on link "1" at bounding box center [859, 450] width 15 height 14
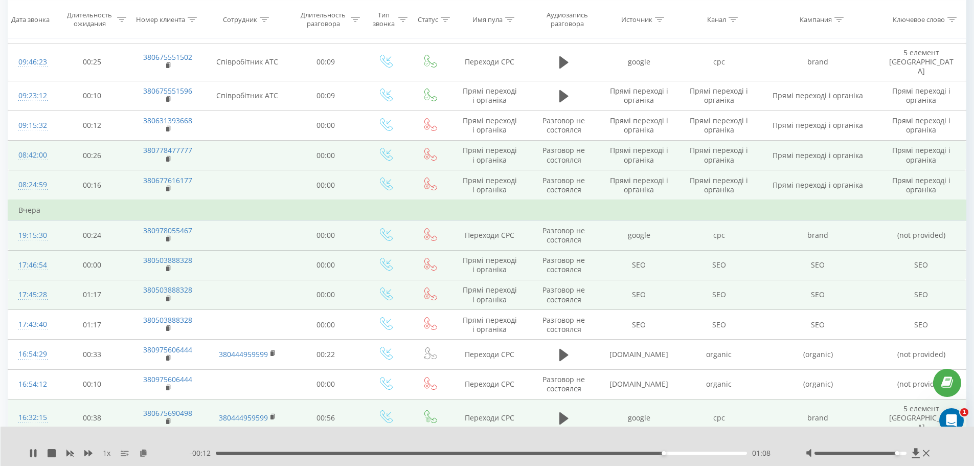
scroll to position [273, 0]
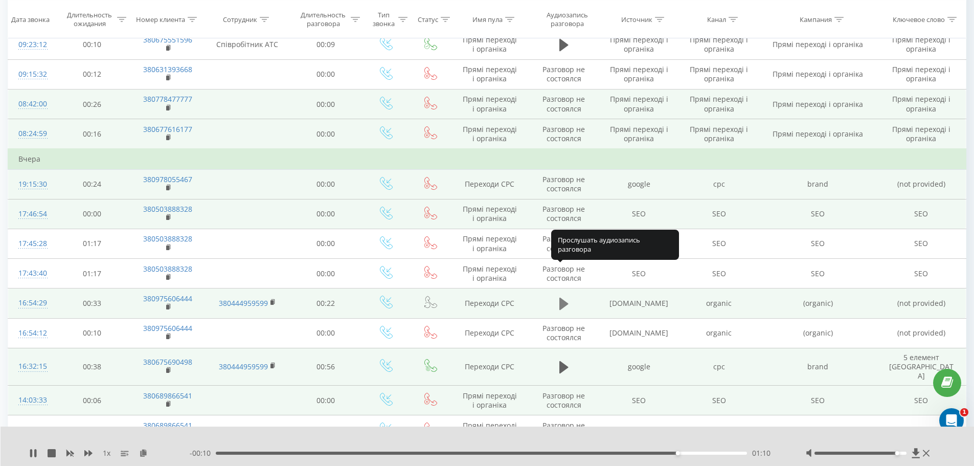
click at [563, 297] on icon at bounding box center [563, 303] width 9 height 12
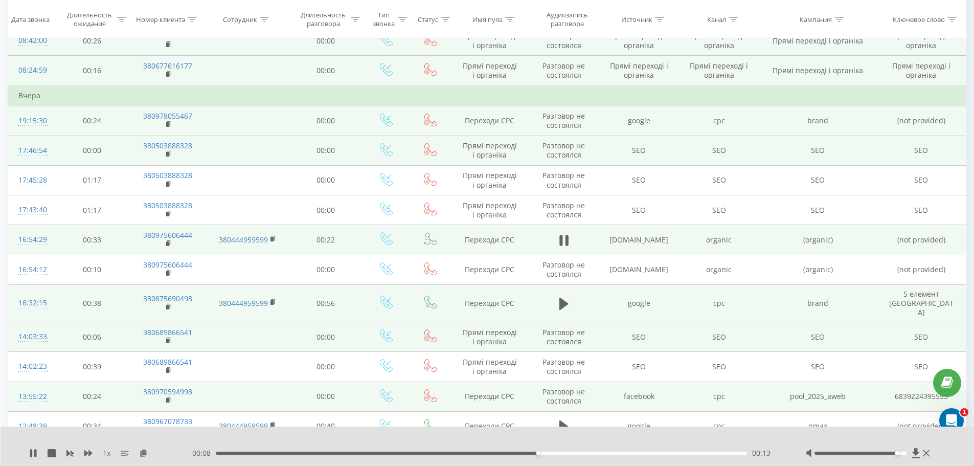
scroll to position [376, 0]
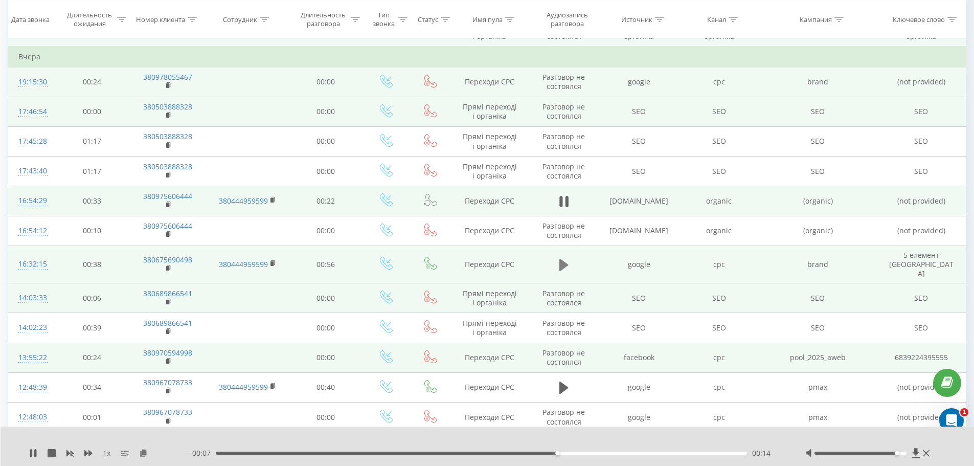
click at [562, 259] on icon at bounding box center [563, 265] width 9 height 12
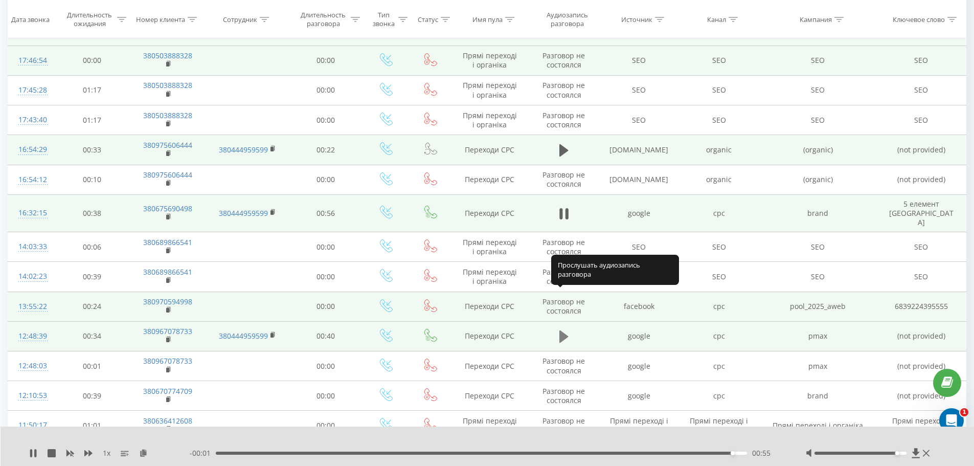
click at [564, 330] on icon at bounding box center [563, 336] width 9 height 12
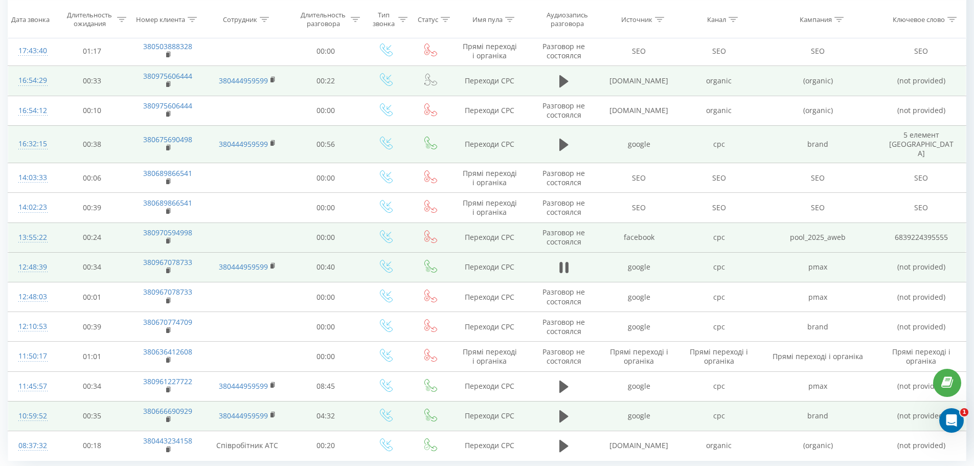
scroll to position [529, 0]
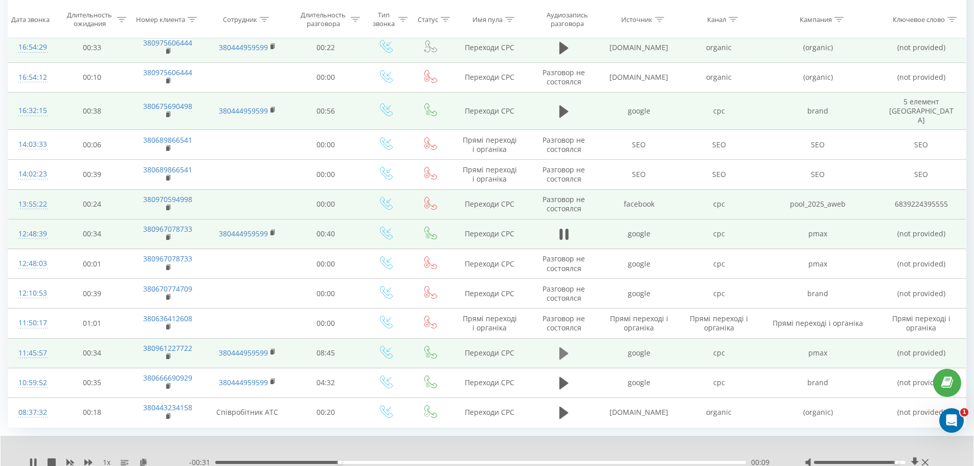
click at [565, 346] on icon at bounding box center [563, 353] width 9 height 14
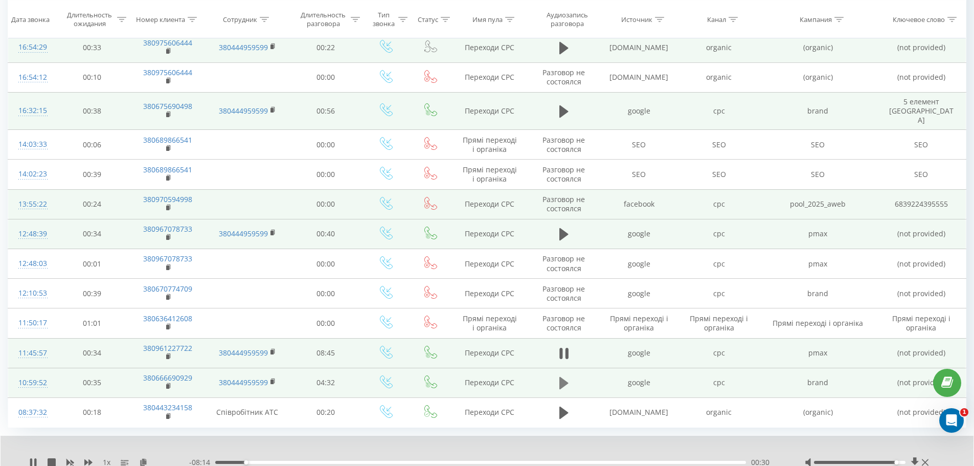
click at [569, 375] on button at bounding box center [563, 382] width 15 height 15
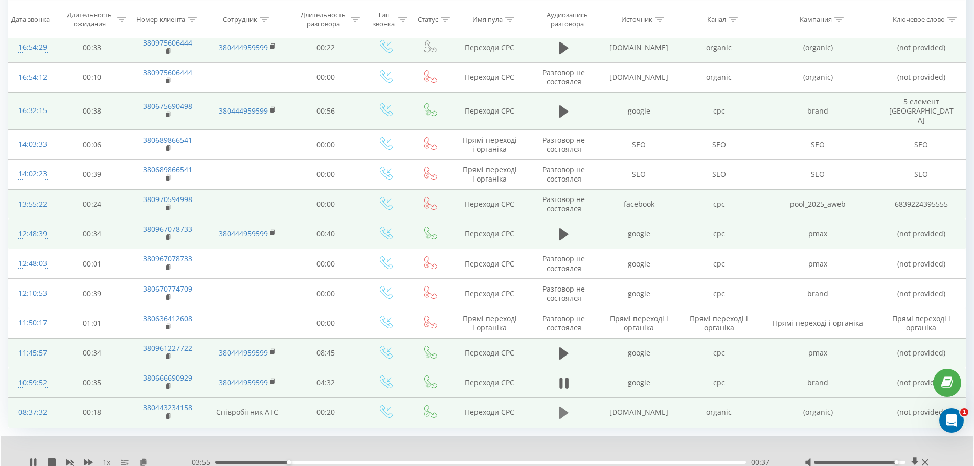
click at [559, 406] on icon at bounding box center [563, 412] width 9 height 12
click at [560, 407] on icon at bounding box center [560, 412] width 3 height 11
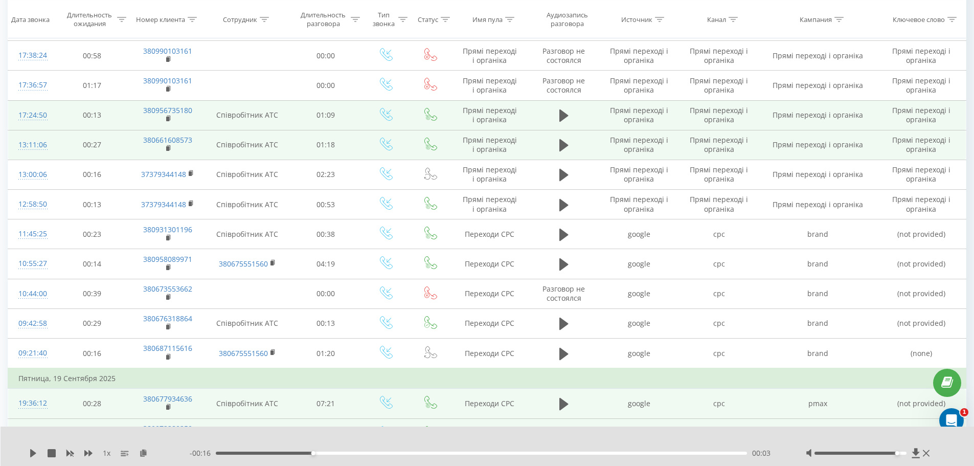
scroll to position [67, 0]
